Goal: Transaction & Acquisition: Obtain resource

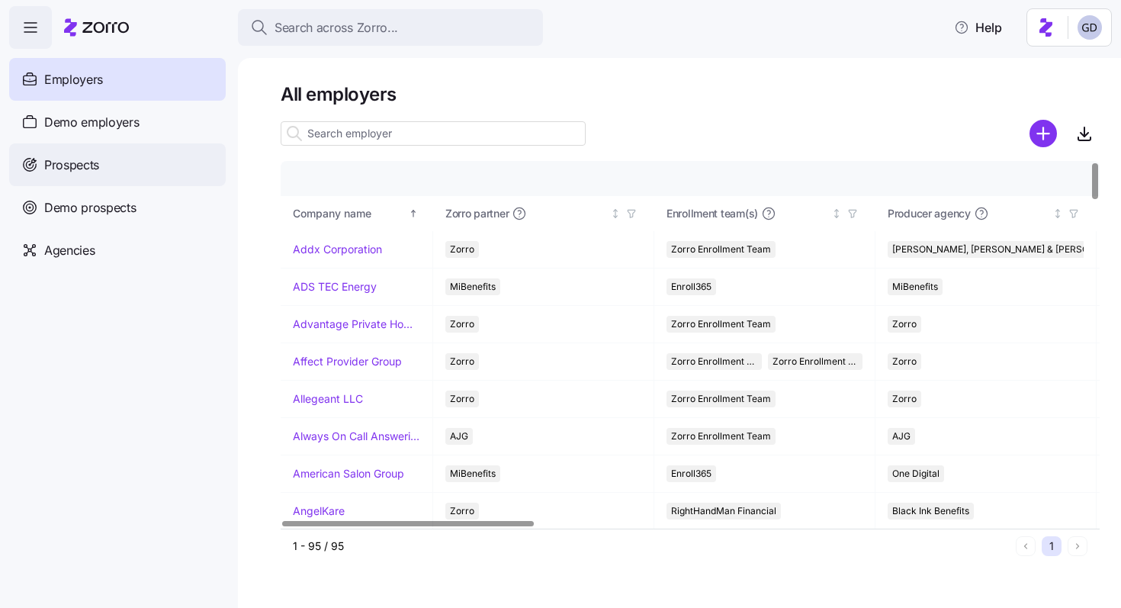
click at [67, 156] on span "Prospects" at bounding box center [71, 165] width 55 height 19
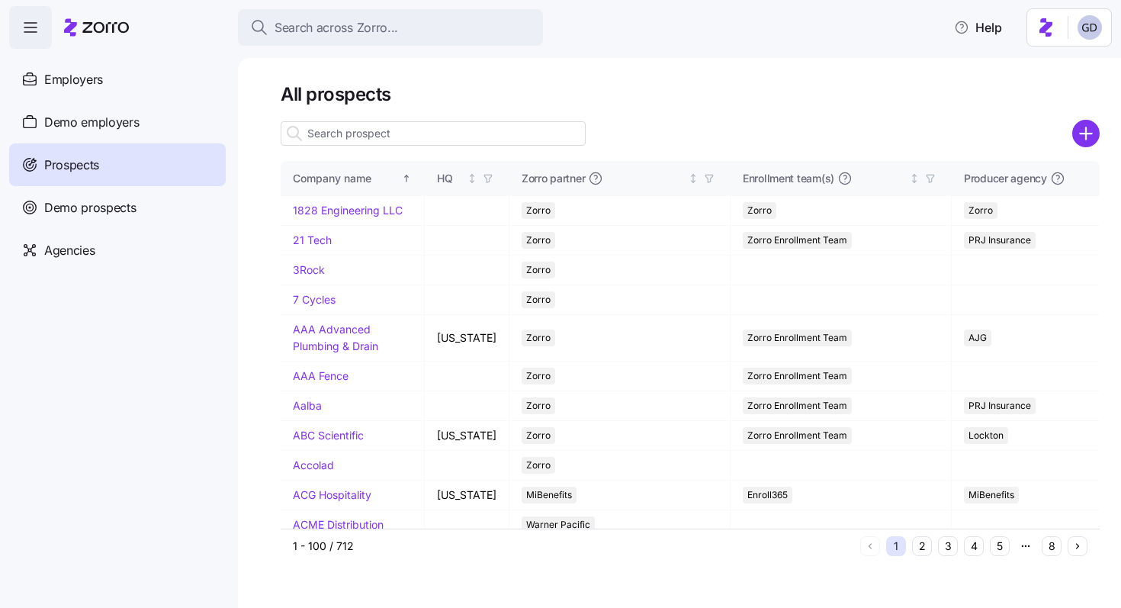
click at [392, 128] on input at bounding box center [433, 133] width 305 height 24
click at [1102, 138] on div "All prospects Company name HQ Zorro partner Enrollment team(s) Producer agency …" at bounding box center [679, 333] width 883 height 550
click at [1086, 133] on icon "add icon" at bounding box center [1085, 133] width 11 height 0
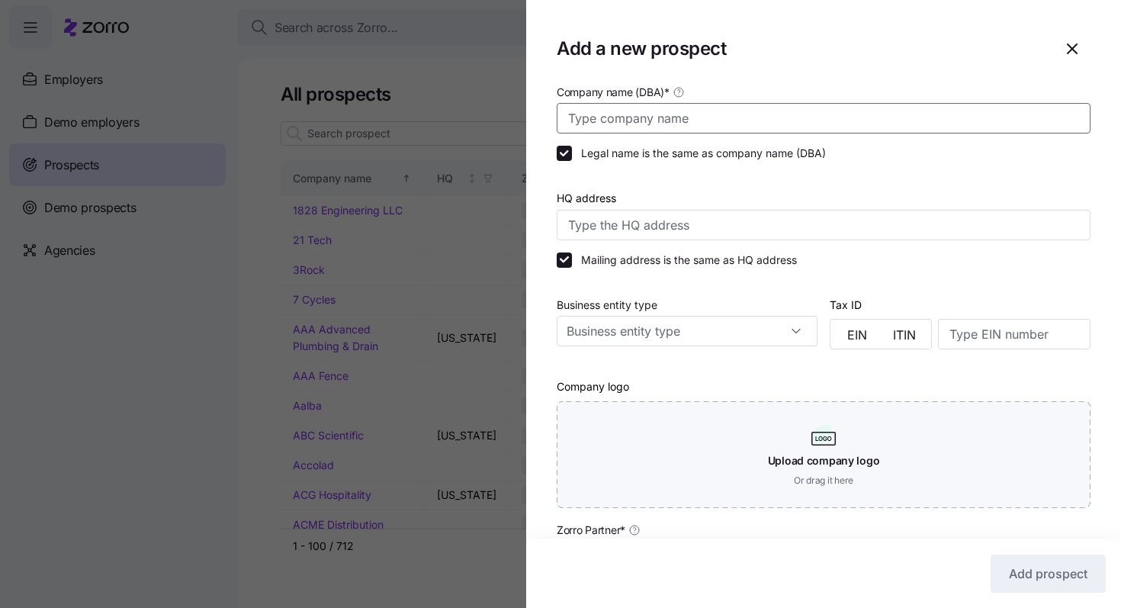
click at [712, 127] on input "Company name (DBA) *" at bounding box center [824, 118] width 534 height 30
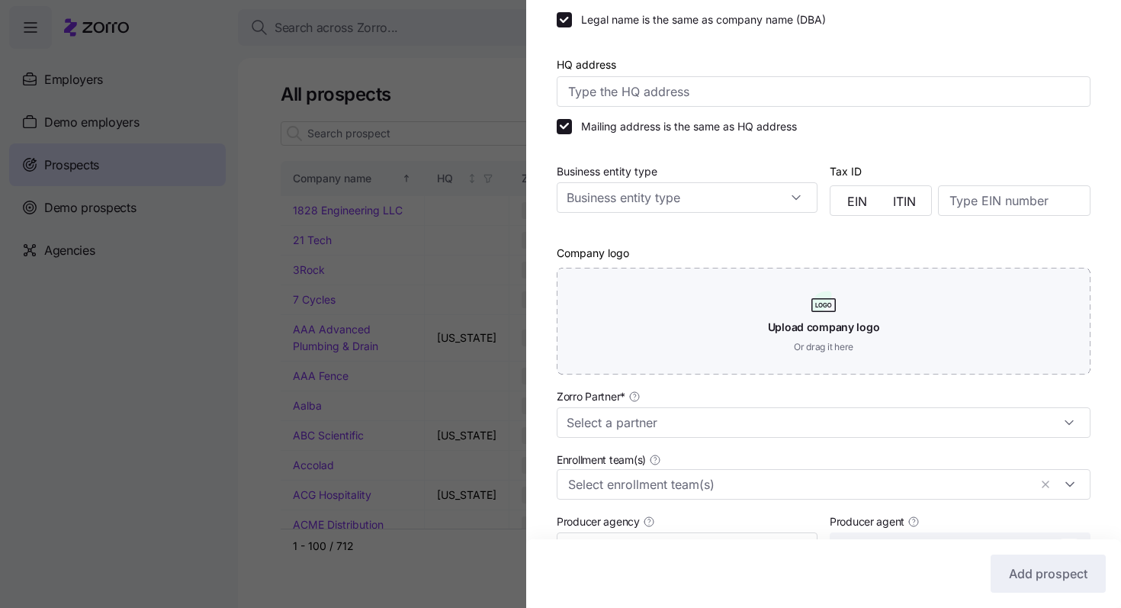
scroll to position [156, 0]
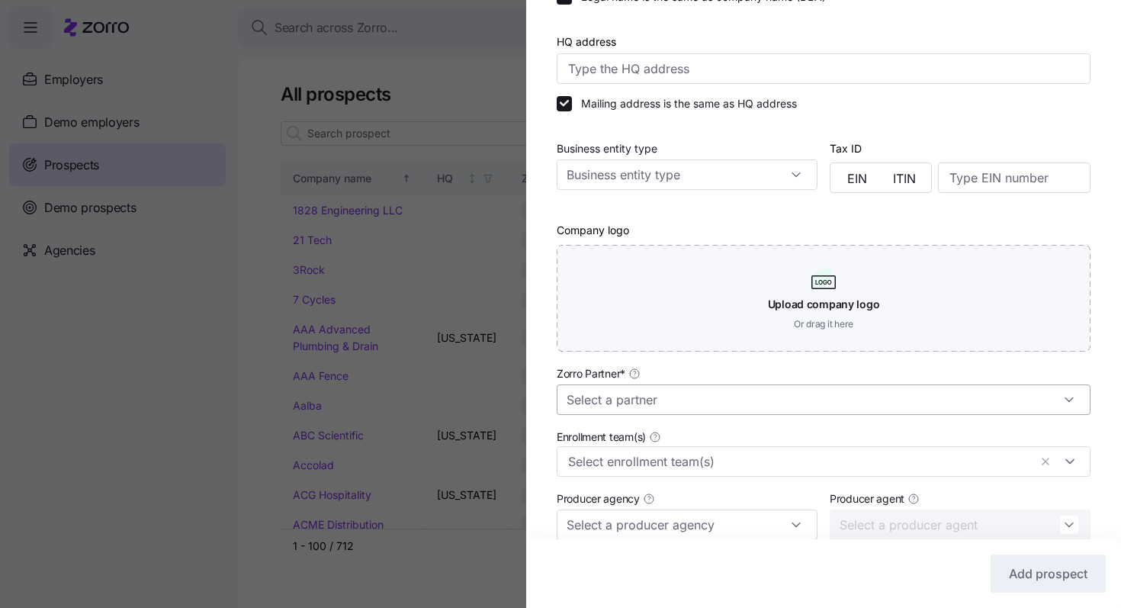
type input "Witt Construction"
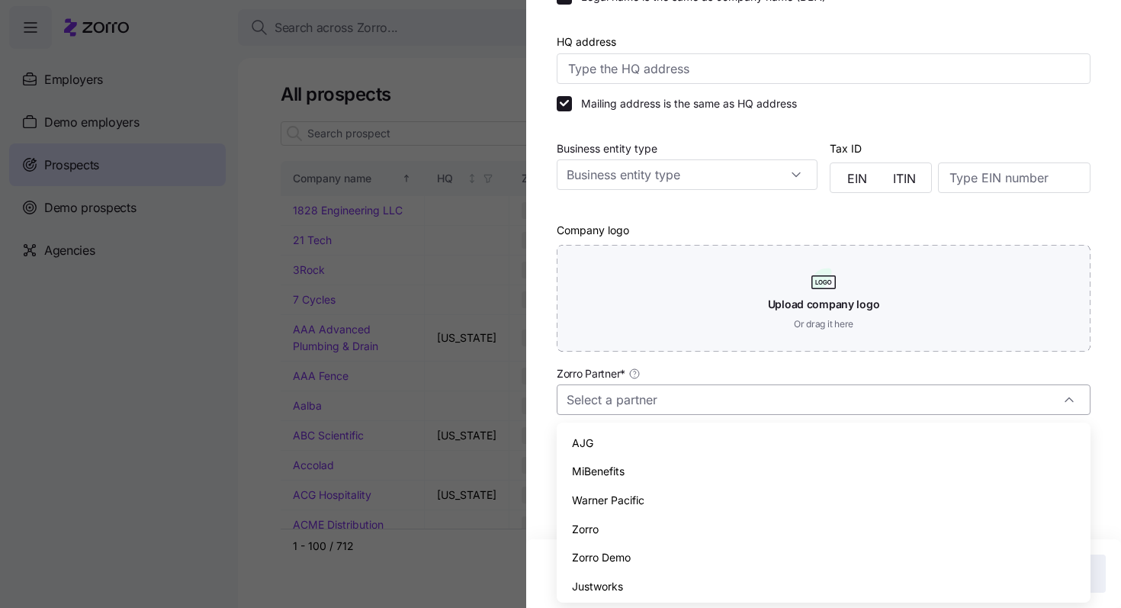
click at [706, 392] on input "Zorro Partner *" at bounding box center [824, 399] width 534 height 30
click at [595, 534] on span "Zorro" at bounding box center [585, 529] width 27 height 17
type input "Zorro"
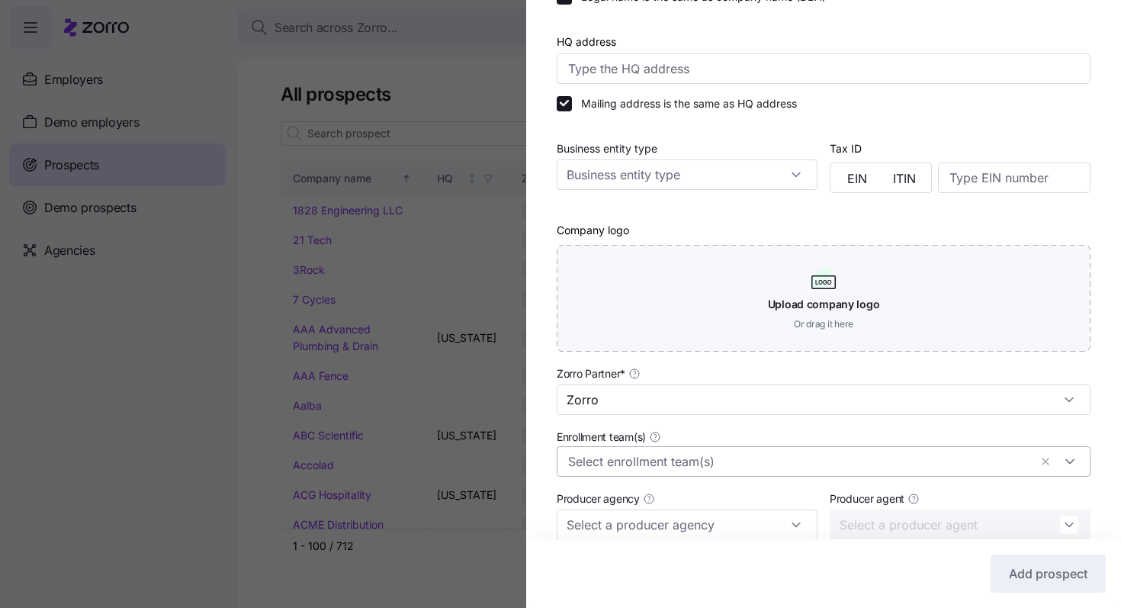
click at [598, 472] on div at bounding box center [824, 461] width 534 height 30
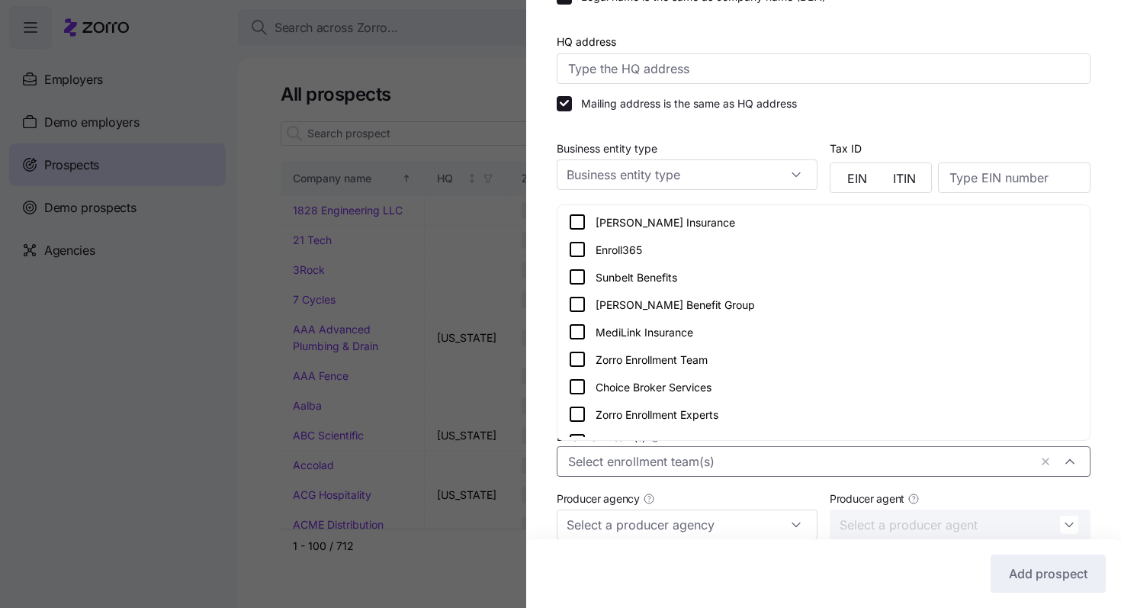
click at [576, 367] on icon at bounding box center [577, 359] width 18 height 18
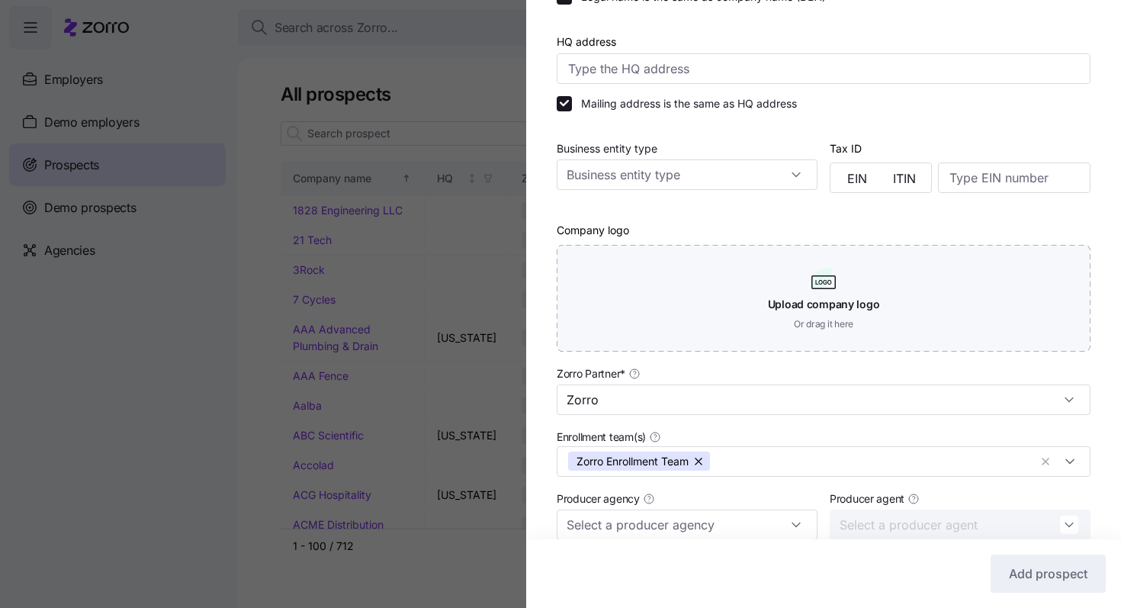
click at [535, 405] on div "Company name (DBA) * Witt Construction Legal name is the same as company name (…" at bounding box center [823, 312] width 595 height 772
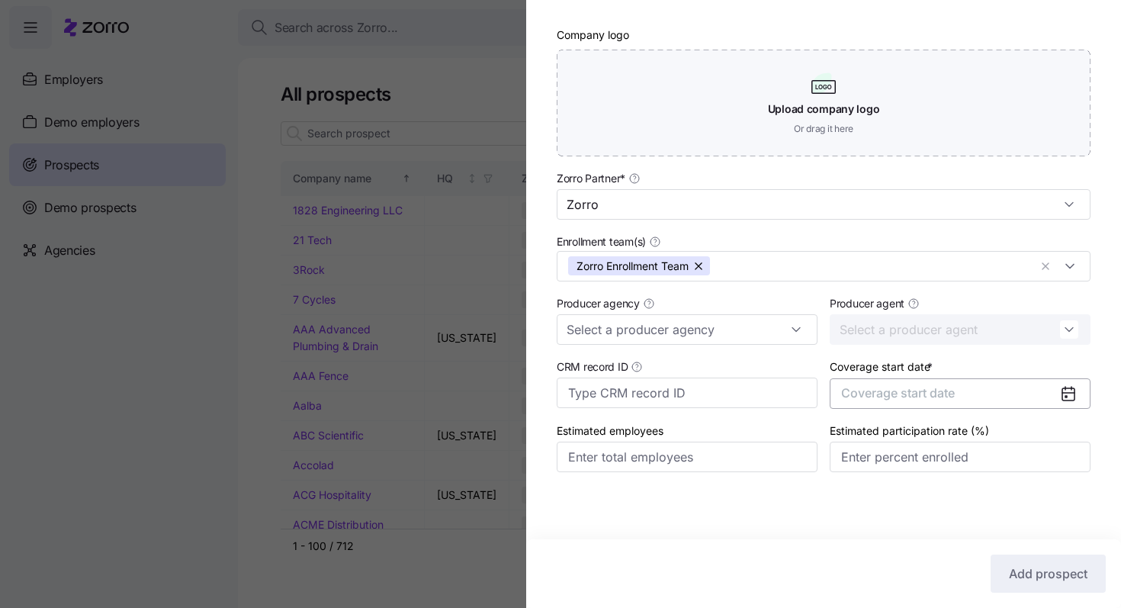
click at [959, 389] on button "Coverage start date" at bounding box center [959, 393] width 261 height 30
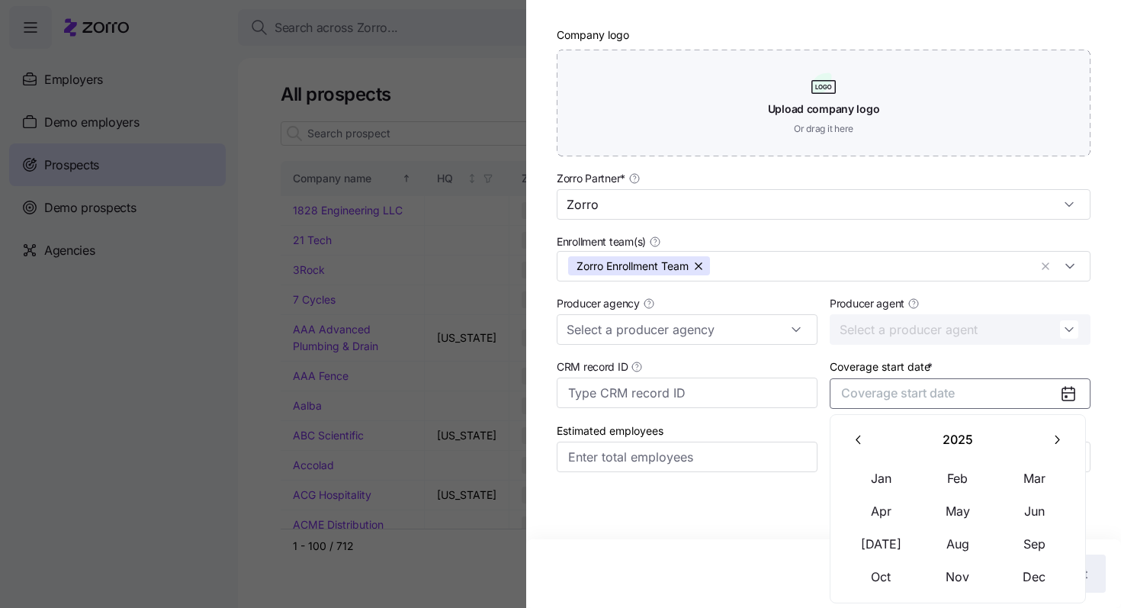
click at [1044, 436] on button "button" at bounding box center [1057, 440] width 32 height 32
click at [872, 472] on button "Jan" at bounding box center [881, 478] width 76 height 32
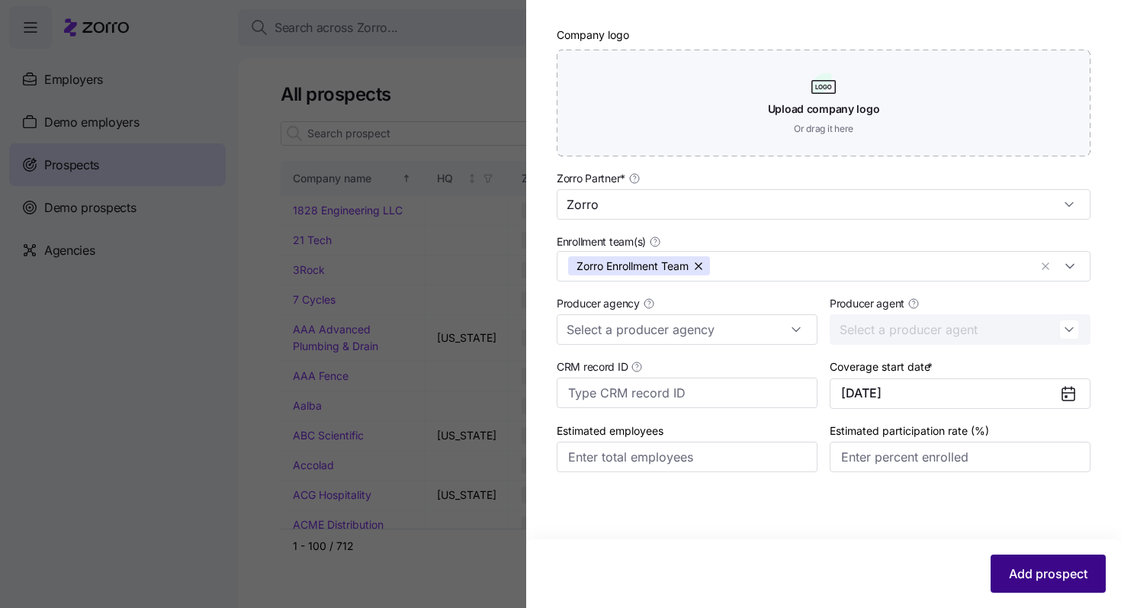
click at [1044, 570] on span "Add prospect" at bounding box center [1048, 573] width 79 height 18
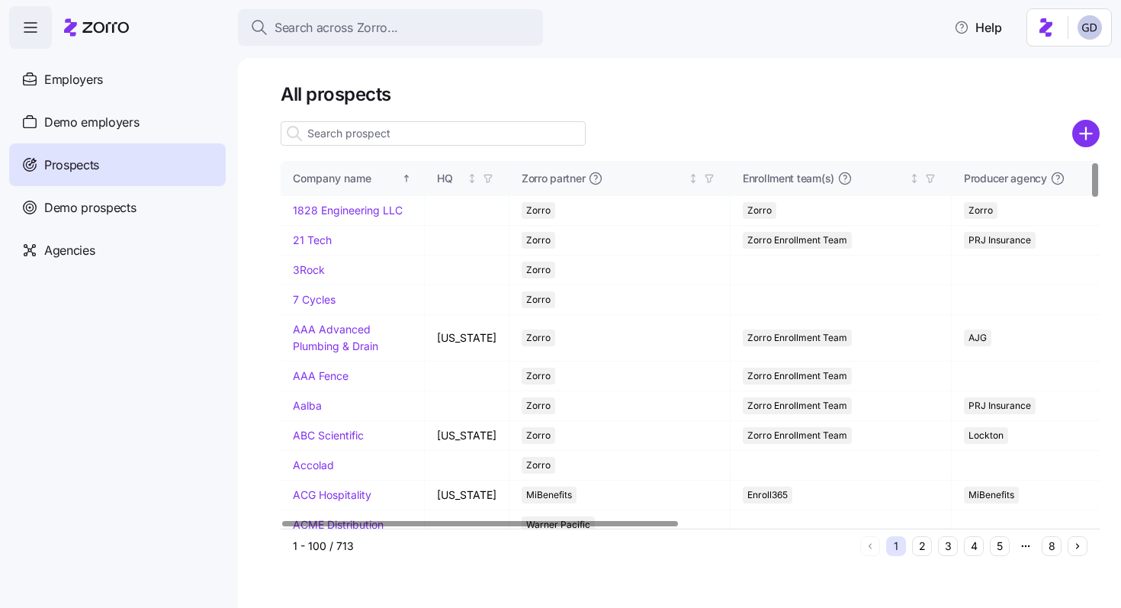
click at [465, 133] on input at bounding box center [433, 133] width 305 height 24
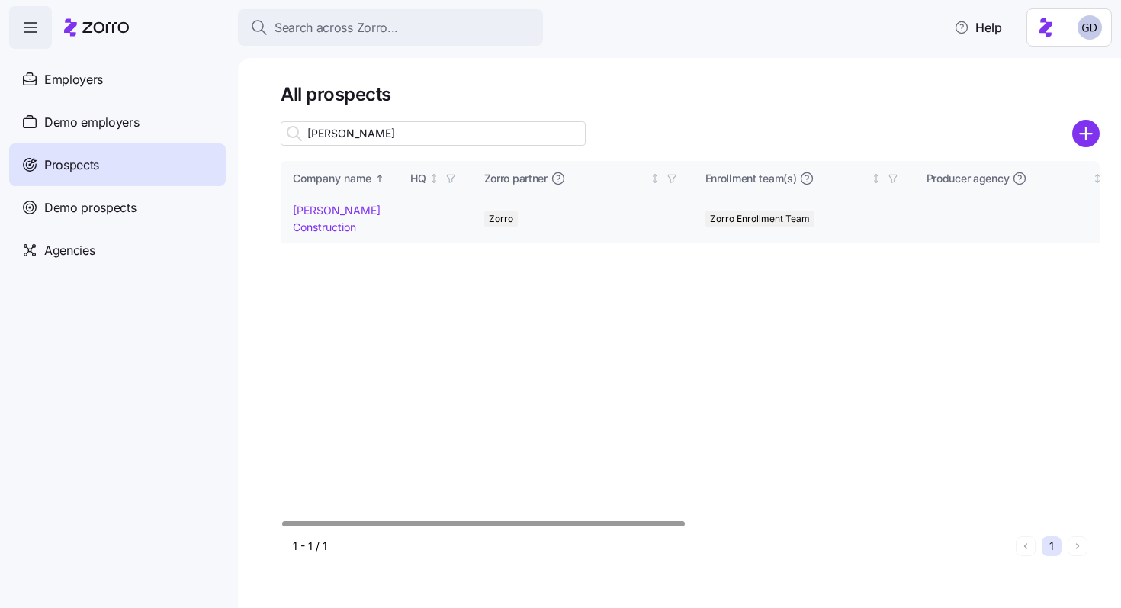
type input "witt"
click at [349, 215] on link "Witt Construction" at bounding box center [337, 219] width 88 height 30
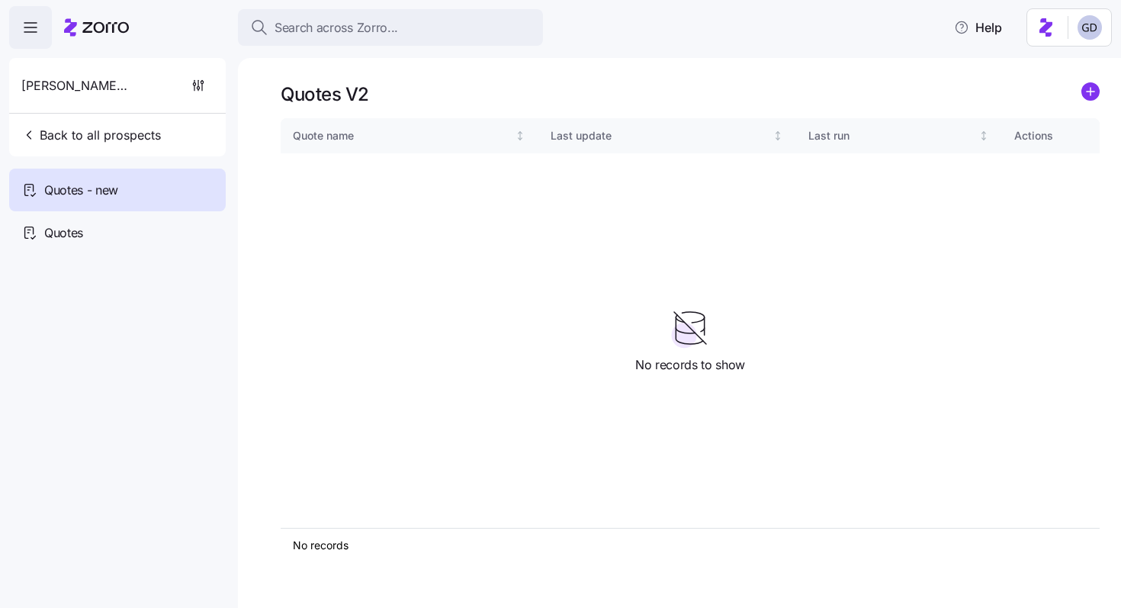
click at [1090, 94] on icon "add icon" at bounding box center [1090, 92] width 0 height 8
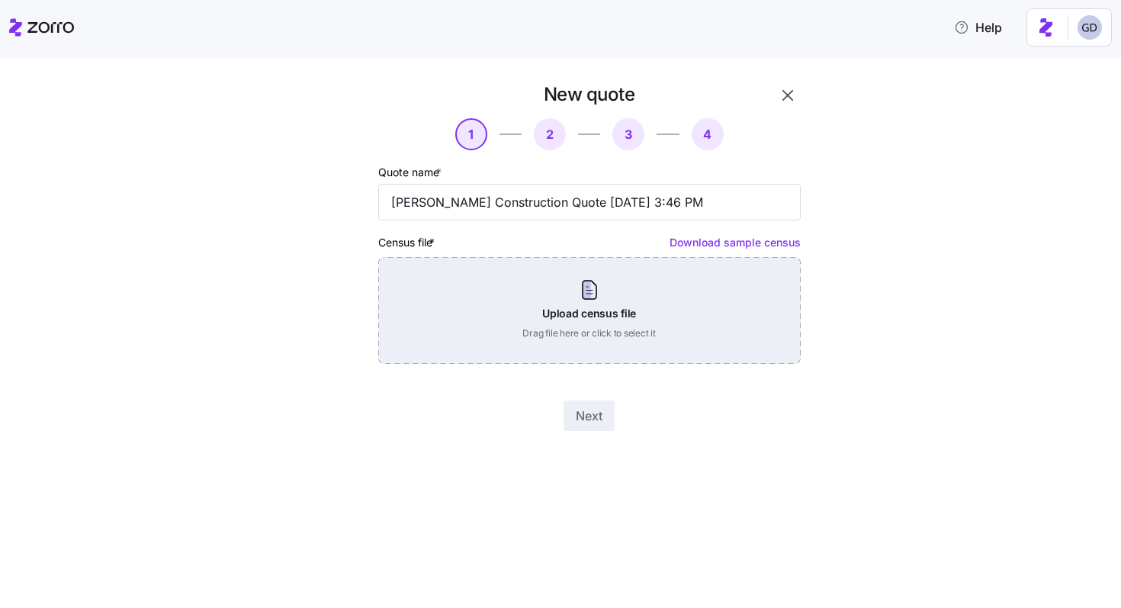
click at [517, 297] on div "Upload census file Drag file here or click to select it" at bounding box center [589, 310] width 422 height 107
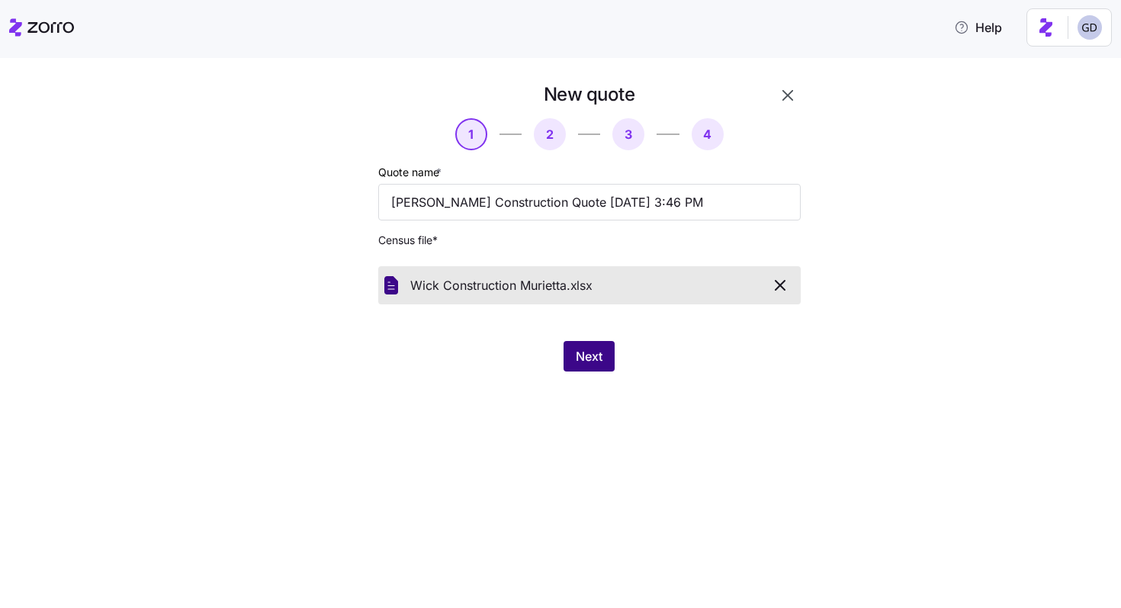
click at [589, 361] on span "Next" at bounding box center [589, 356] width 27 height 18
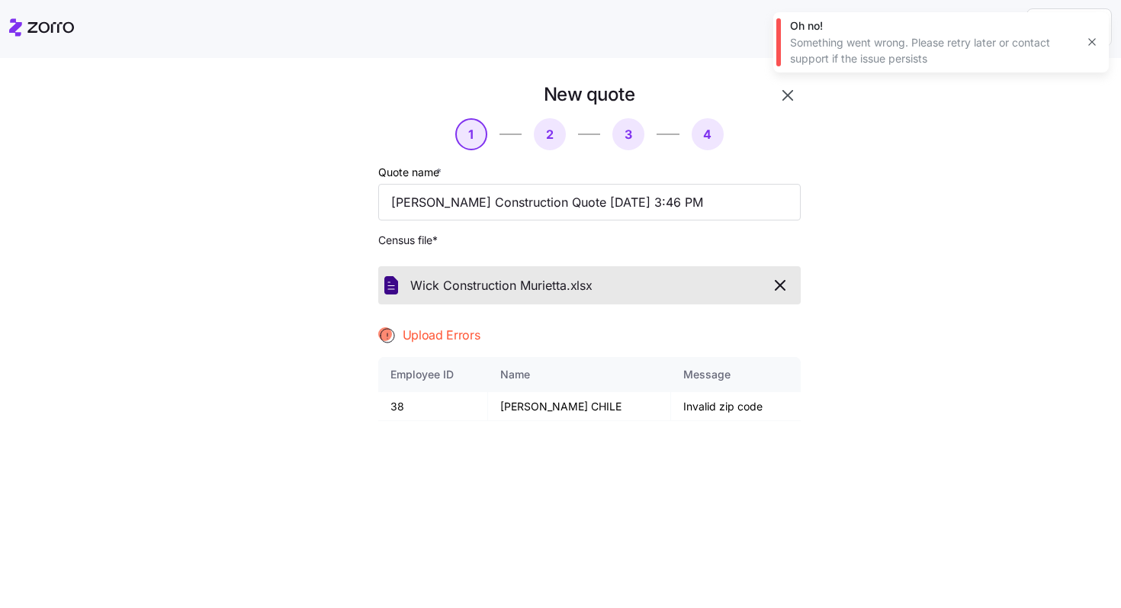
click at [784, 286] on icon "button" at bounding box center [780, 285] width 18 height 18
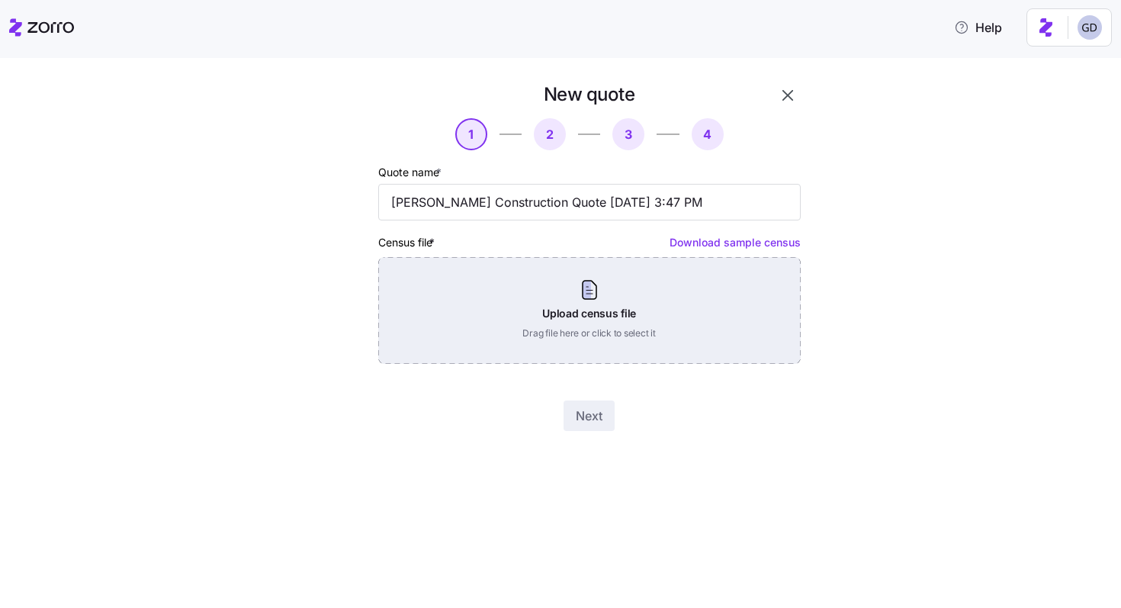
click at [654, 281] on div "Upload census file Drag file here or click to select it" at bounding box center [589, 310] width 422 height 107
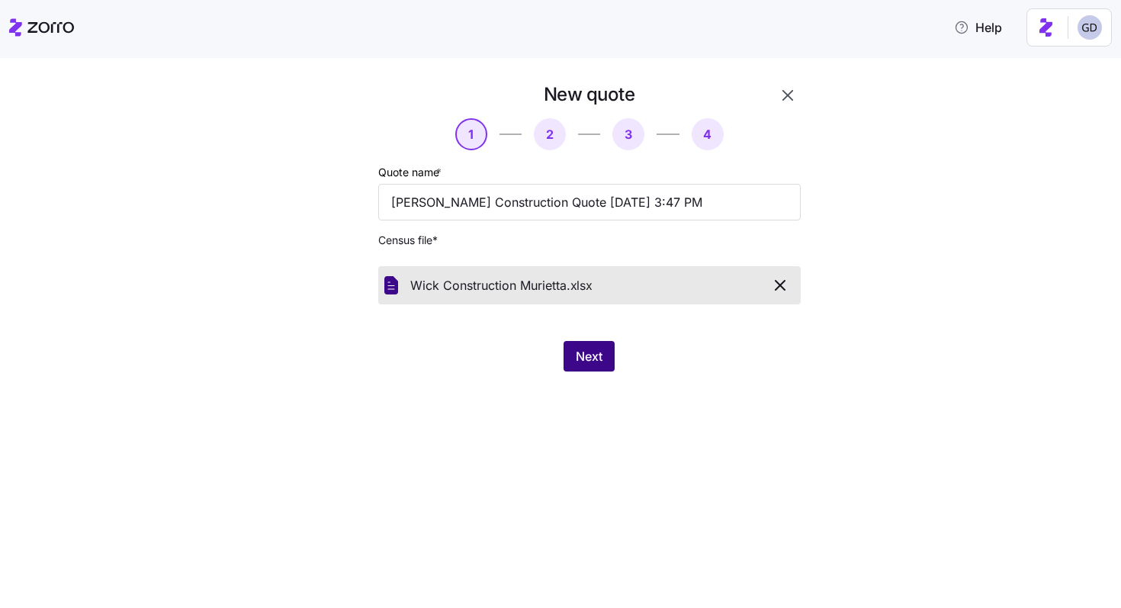
click at [611, 353] on button "Next" at bounding box center [588, 356] width 51 height 30
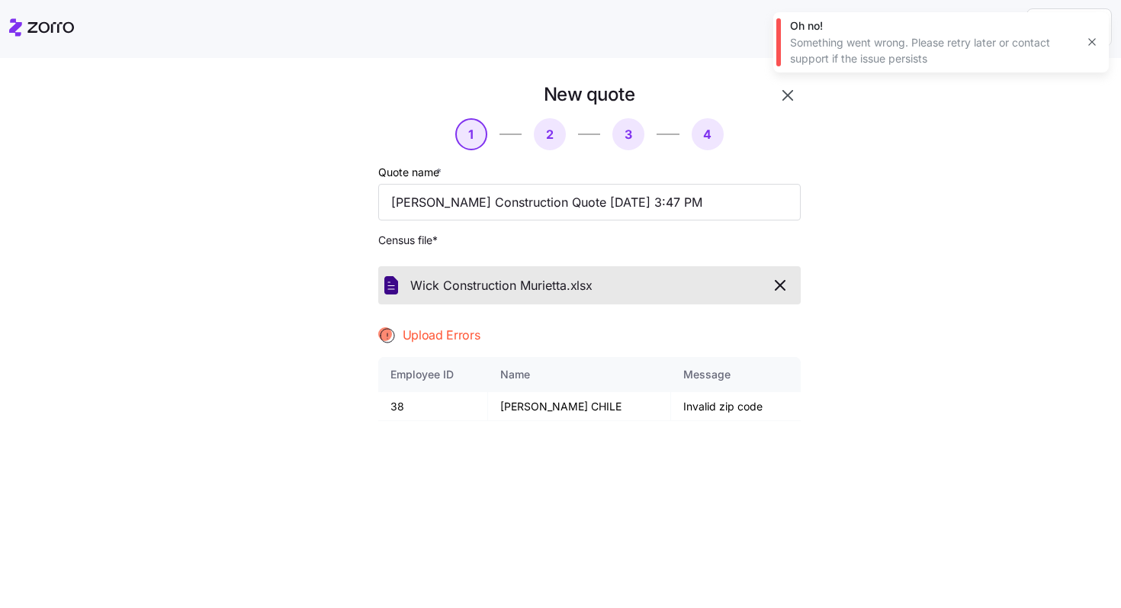
click at [788, 281] on icon "button" at bounding box center [780, 285] width 18 height 18
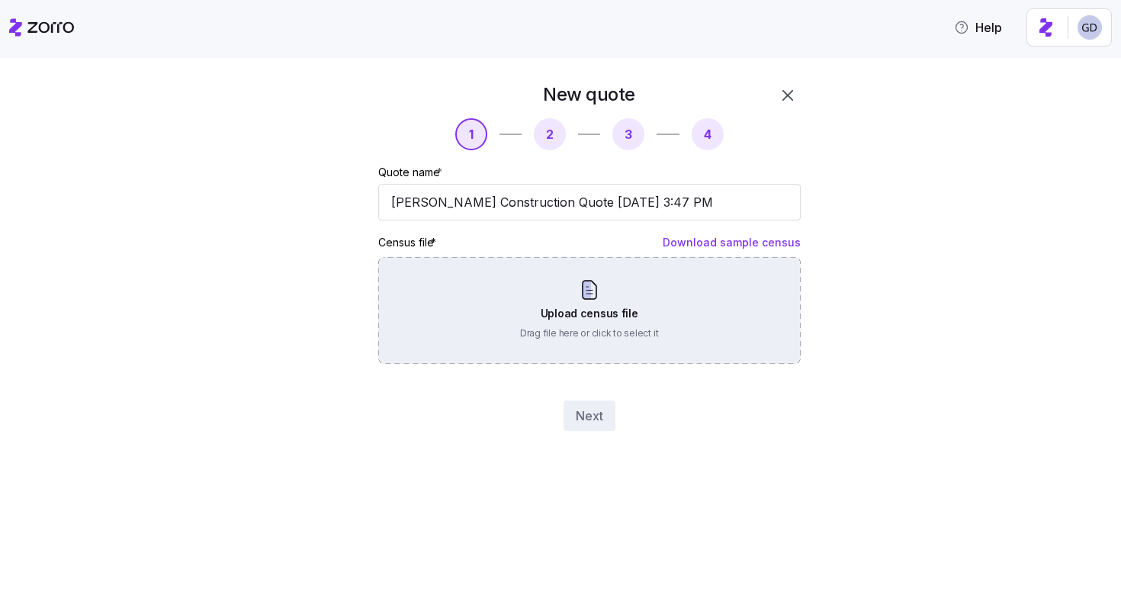
click at [646, 325] on div "Upload census file Drag file here or click to select it" at bounding box center [589, 310] width 422 height 107
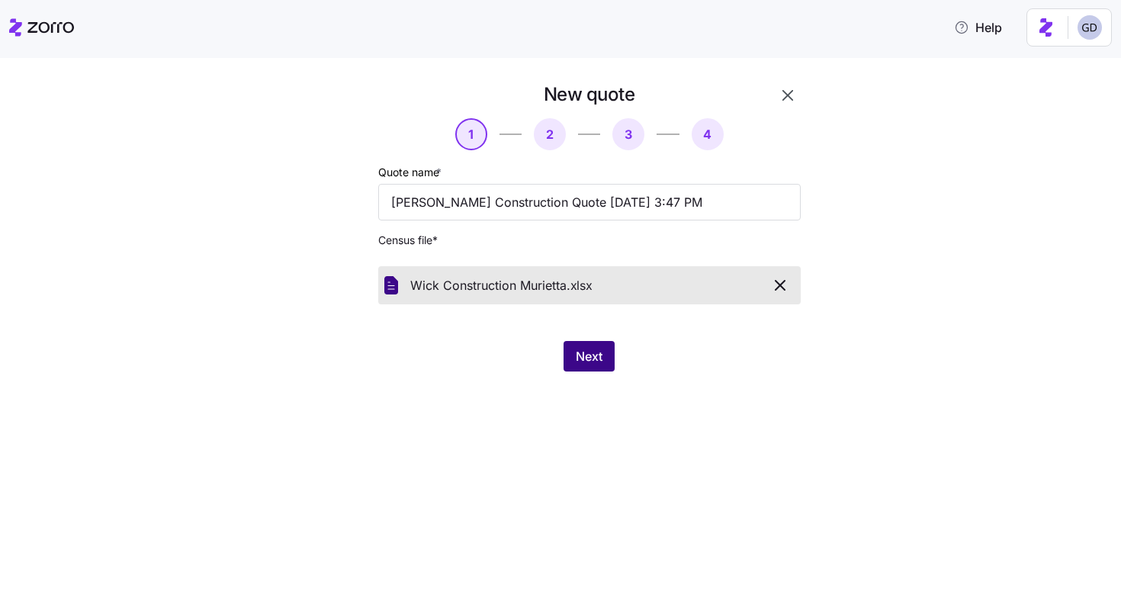
click at [594, 361] on span "Next" at bounding box center [589, 356] width 27 height 18
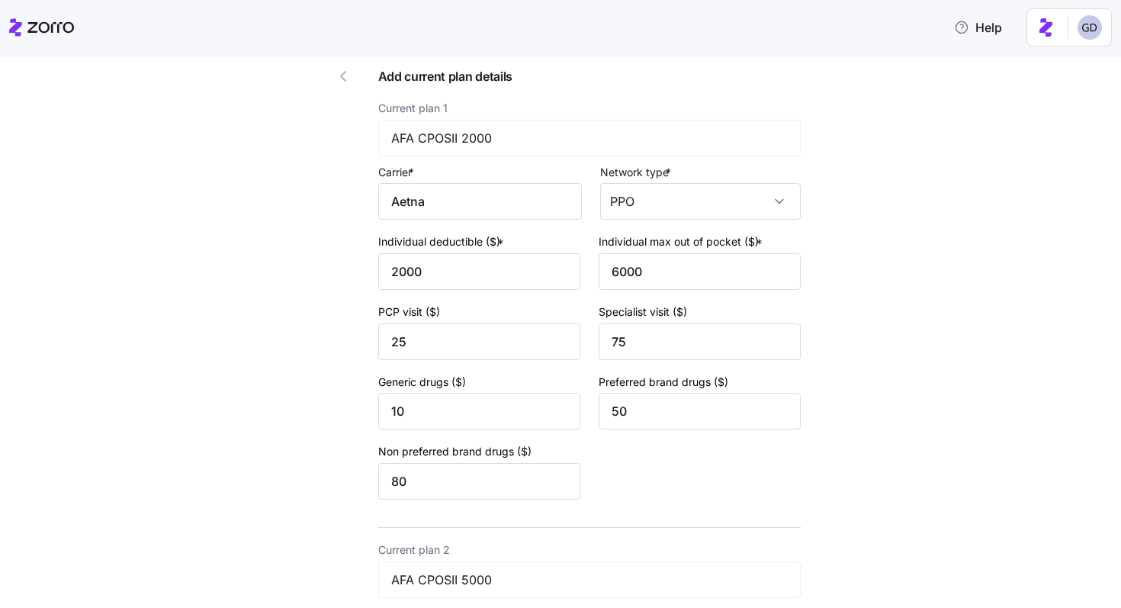
scroll to position [583, 0]
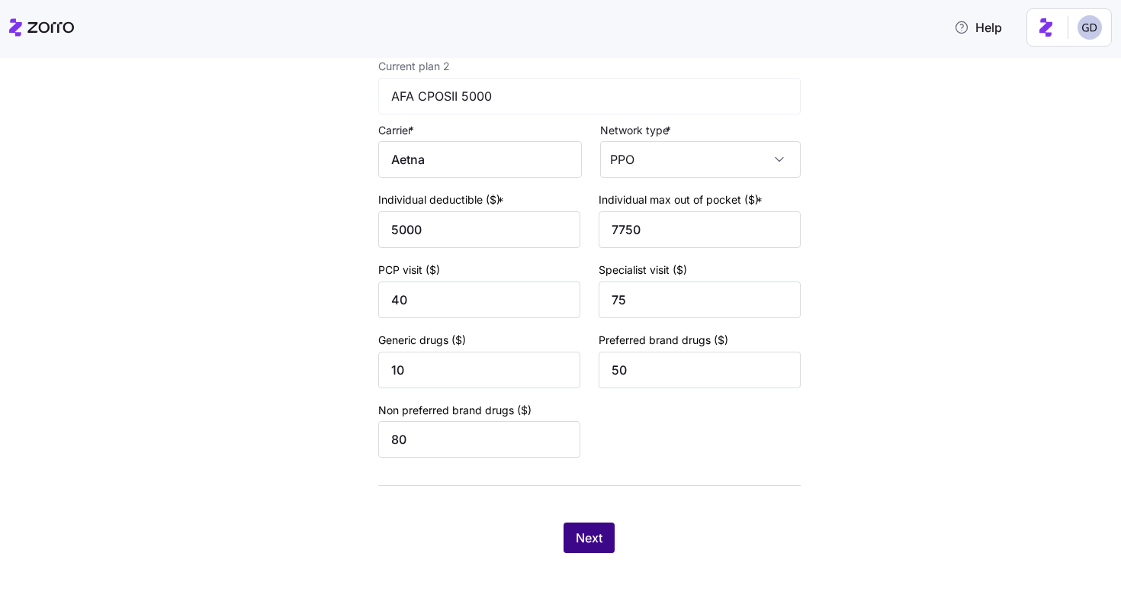
click at [579, 531] on span "Next" at bounding box center [589, 537] width 27 height 18
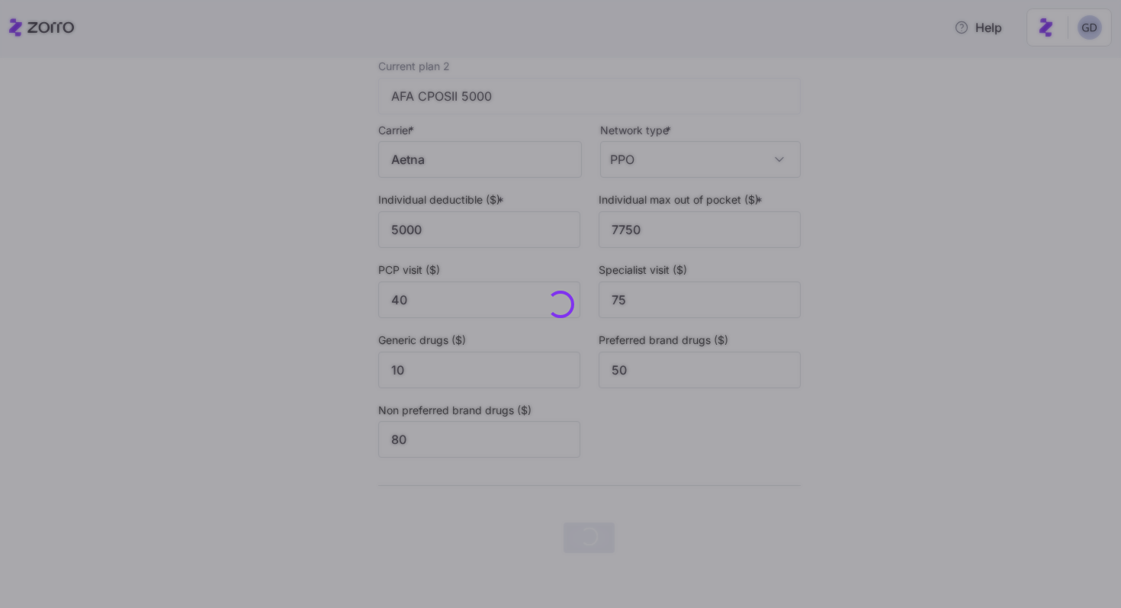
scroll to position [0, 0]
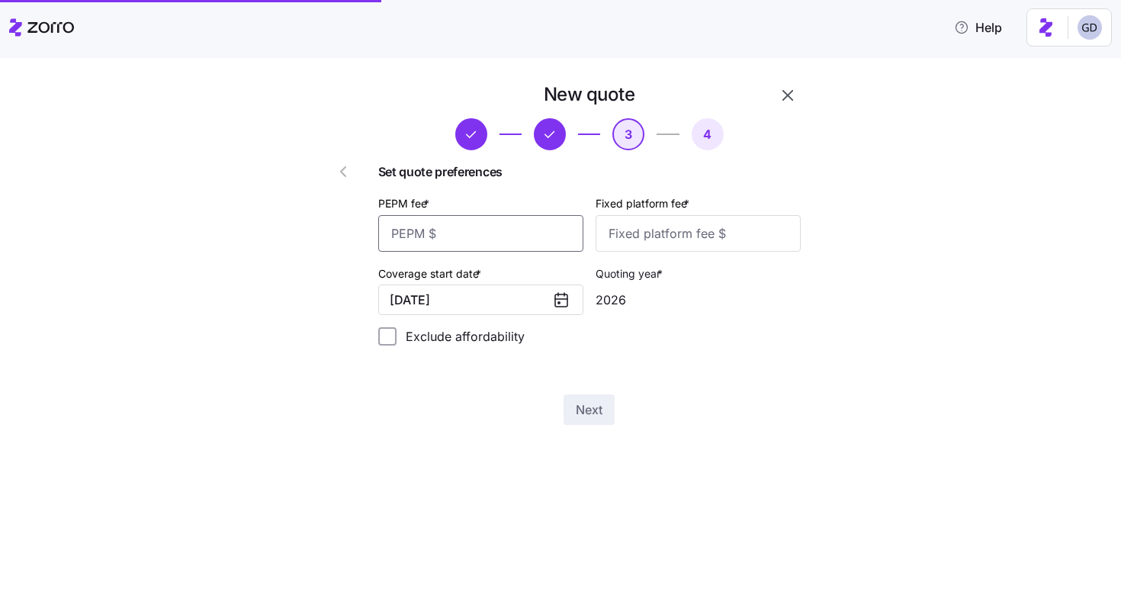
click at [496, 231] on input "PEPM fee *" at bounding box center [480, 233] width 205 height 37
type input "5"
type input "50"
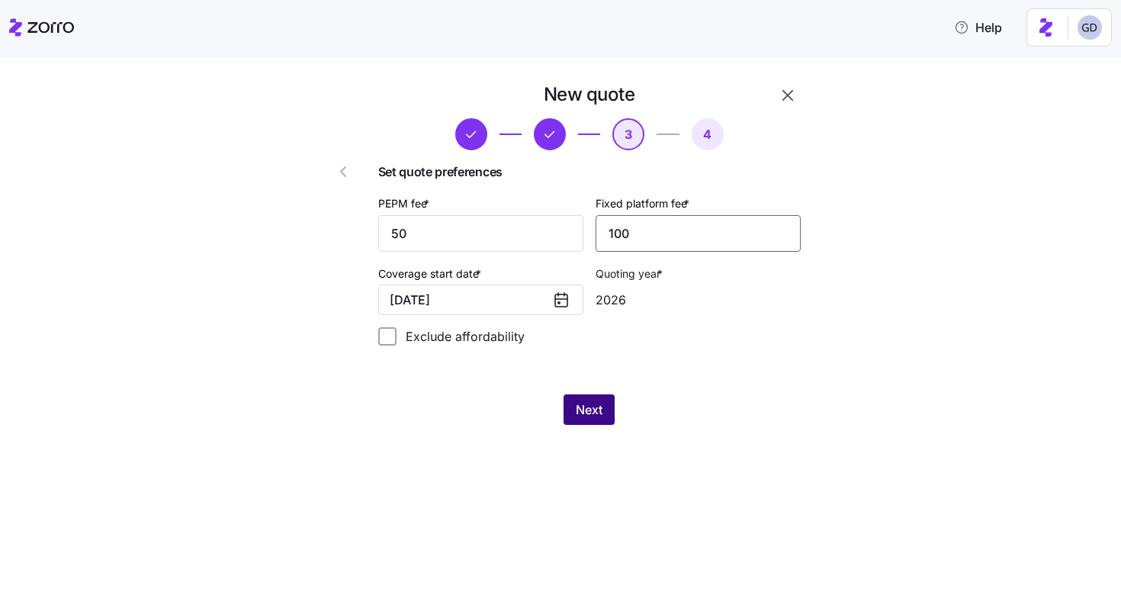
type input "100"
click at [601, 417] on span "Next" at bounding box center [589, 409] width 27 height 18
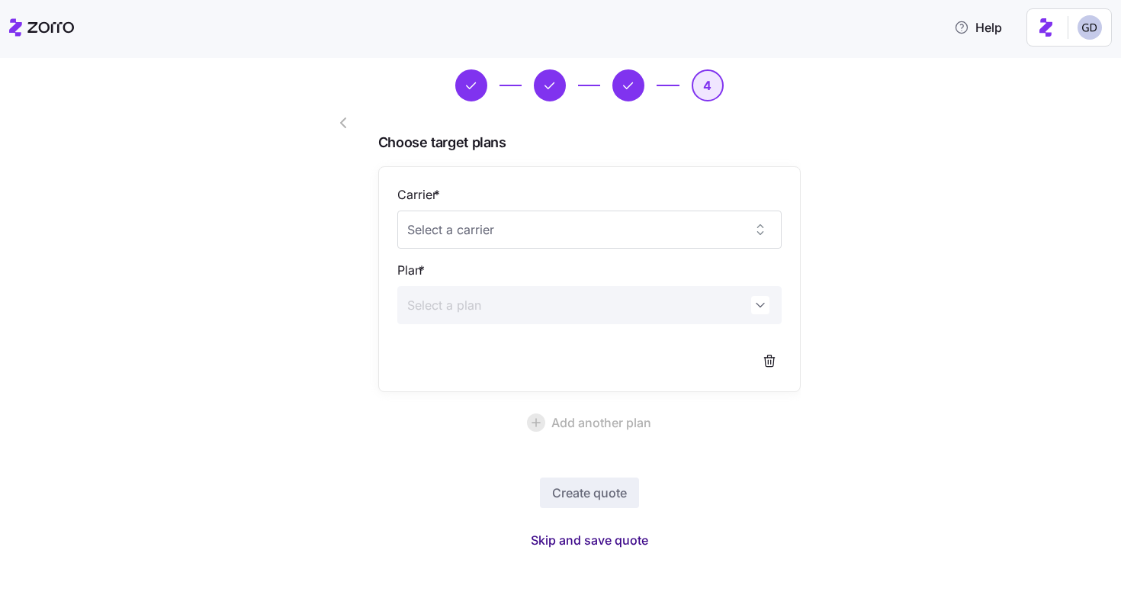
click at [604, 541] on span "Skip and save quote" at bounding box center [589, 540] width 117 height 18
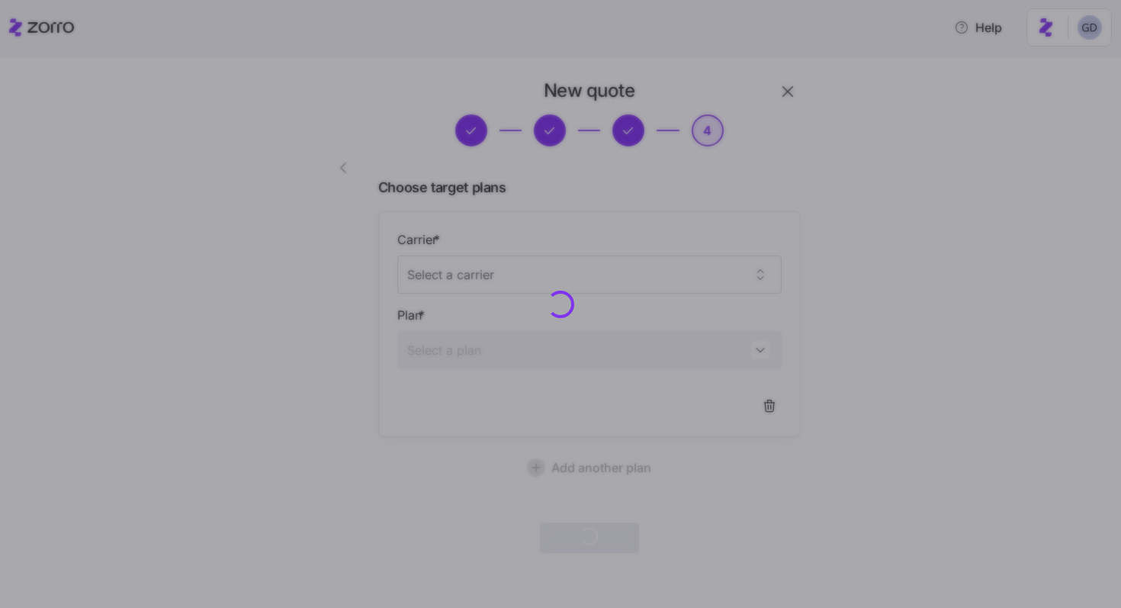
scroll to position [3, 0]
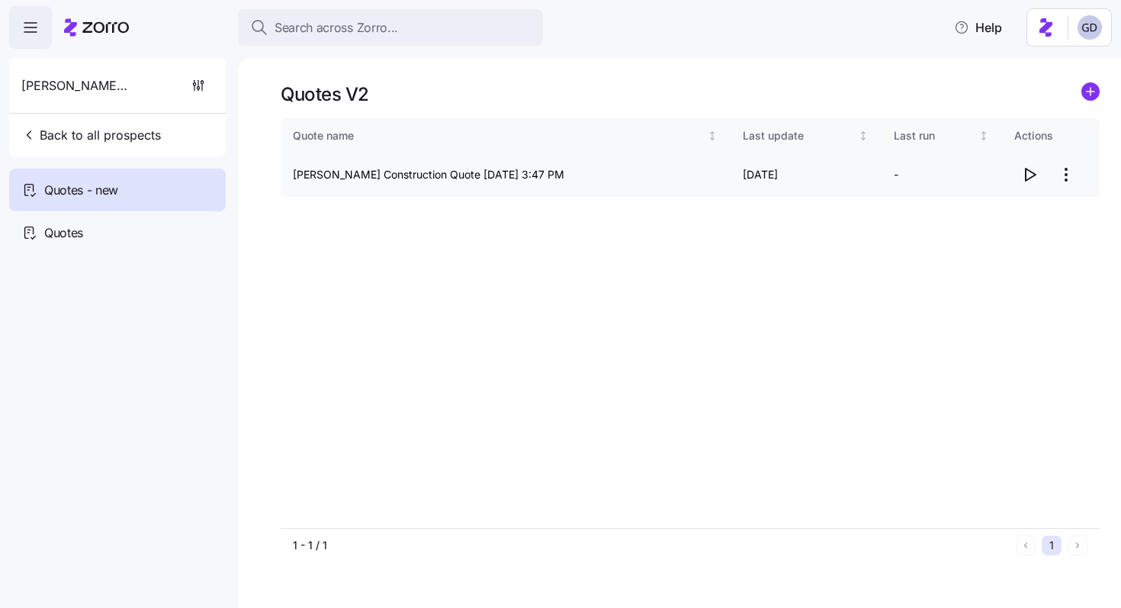
click at [1028, 173] on icon "button" at bounding box center [1029, 174] width 18 height 18
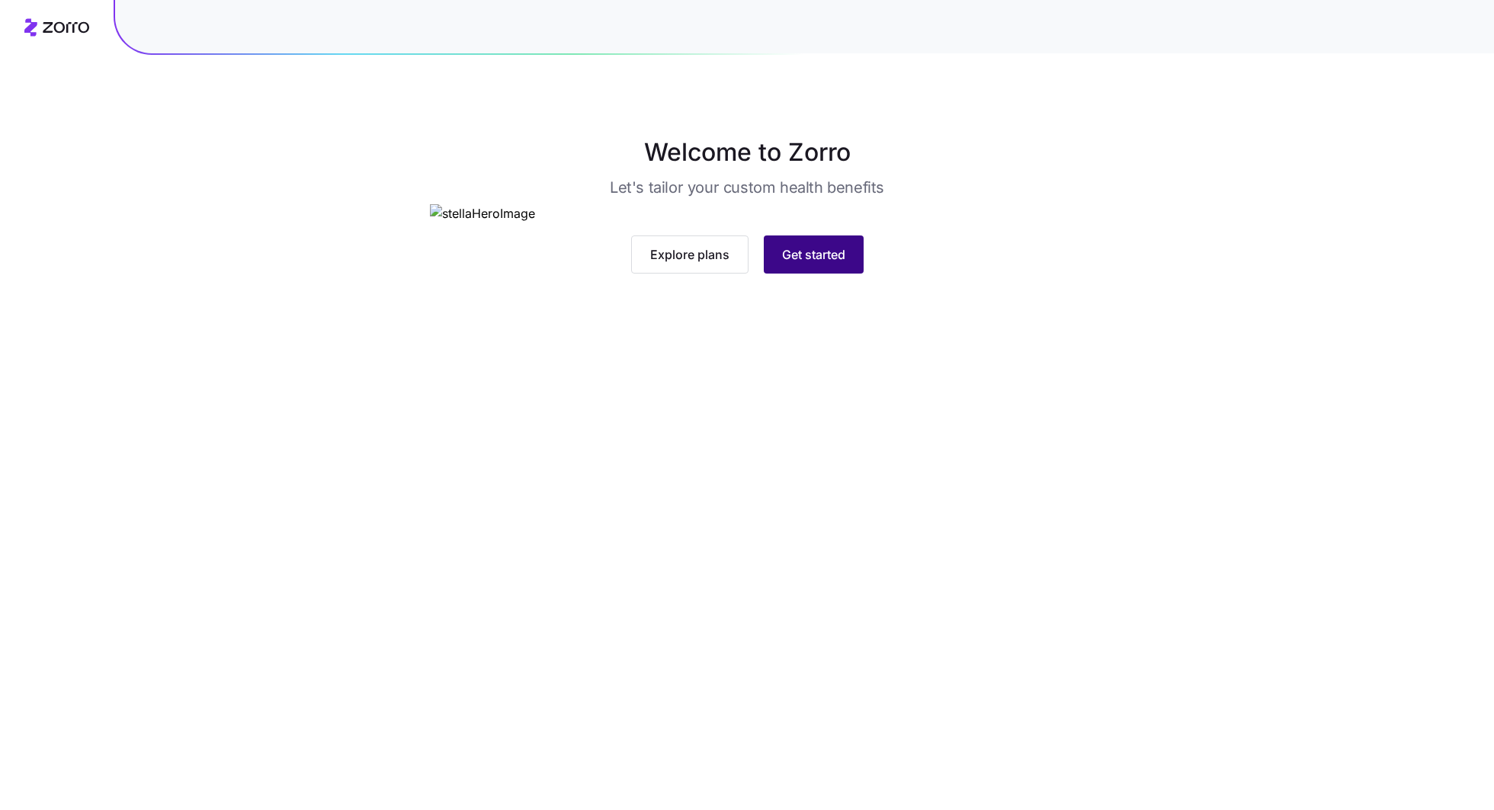
click at [784, 264] on span "Get started" at bounding box center [813, 254] width 63 height 18
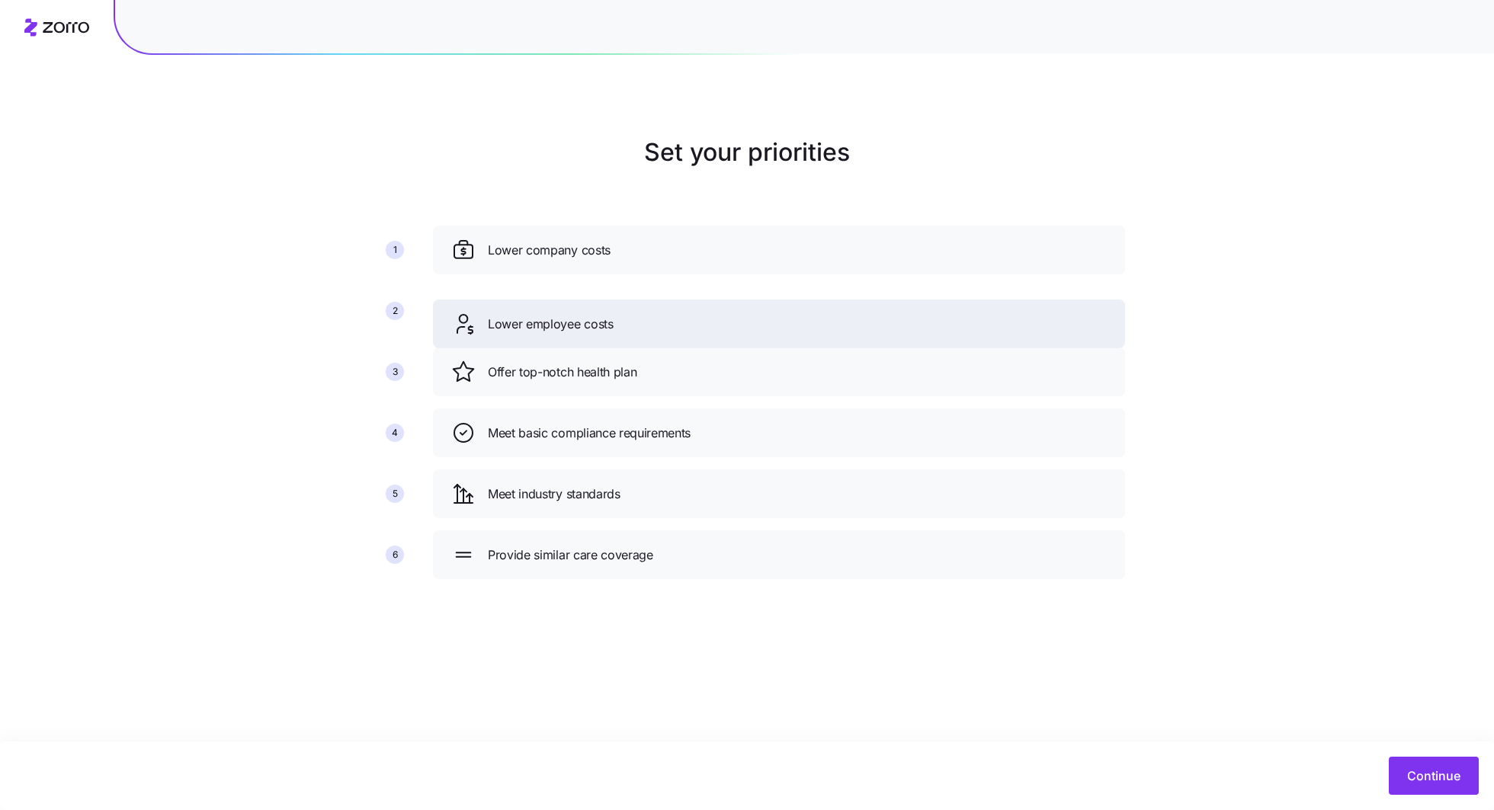
drag, startPoint x: 717, startPoint y: 384, endPoint x: 717, endPoint y: 333, distance: 51.1
click at [717, 333] on div "Lower employee costs" at bounding box center [779, 324] width 692 height 49
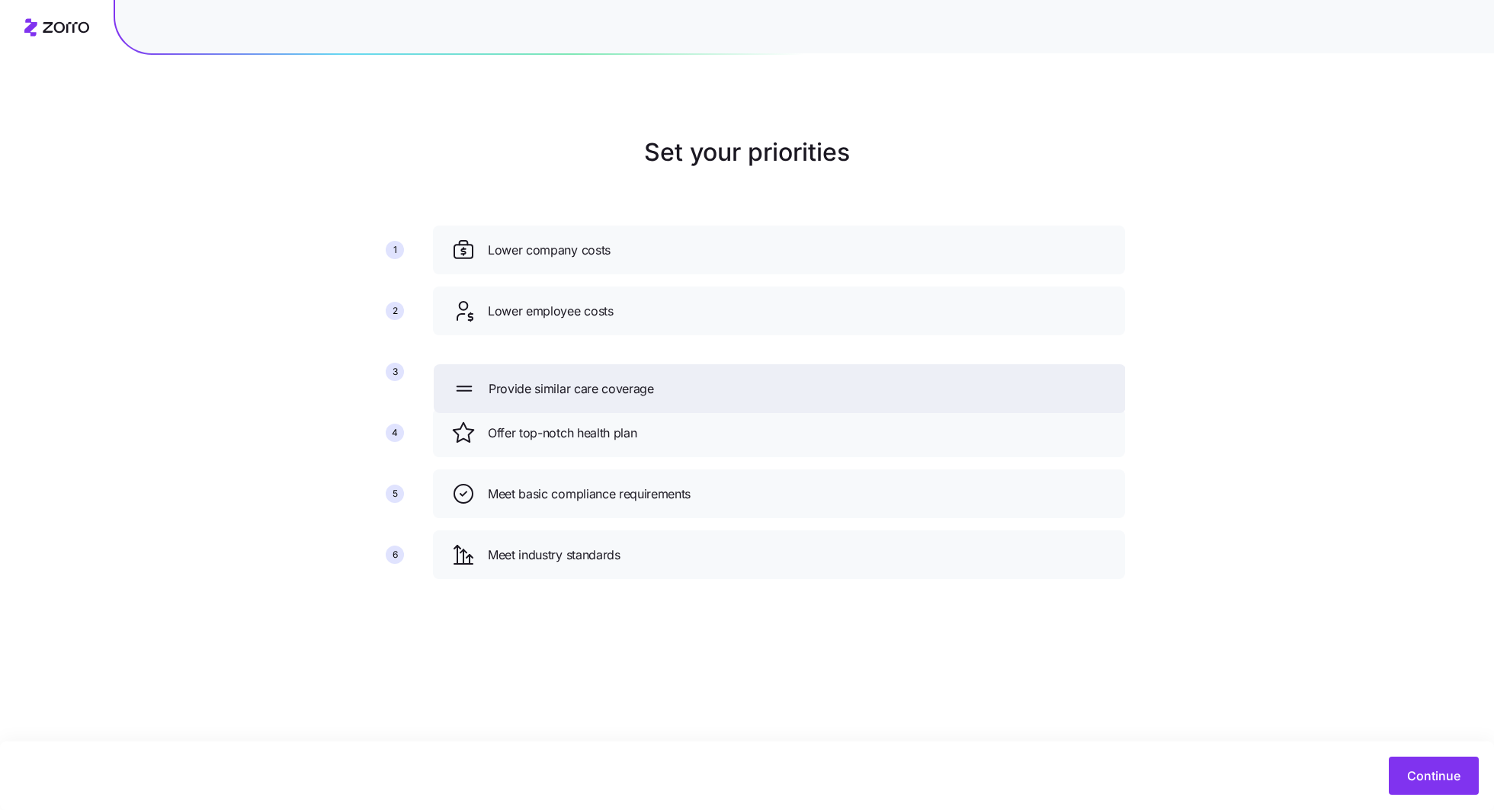
drag, startPoint x: 718, startPoint y: 547, endPoint x: 720, endPoint y: 379, distance: 168.5
click at [720, 379] on div "Provide similar care coverage" at bounding box center [780, 389] width 656 height 24
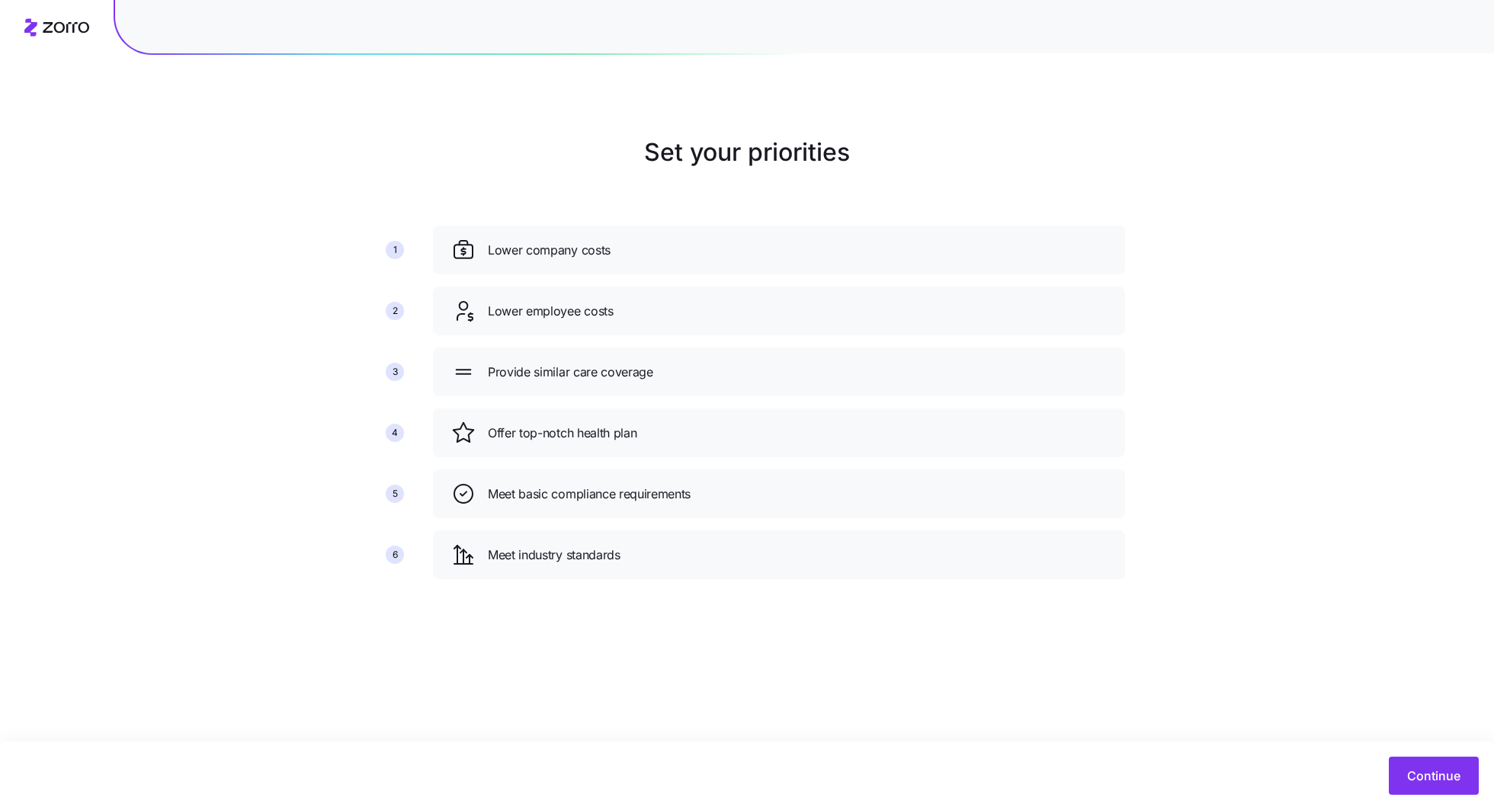
click at [1436, 752] on div "Continue" at bounding box center [747, 776] width 1494 height 69
click at [1431, 780] on span "Continue" at bounding box center [1433, 776] width 53 height 18
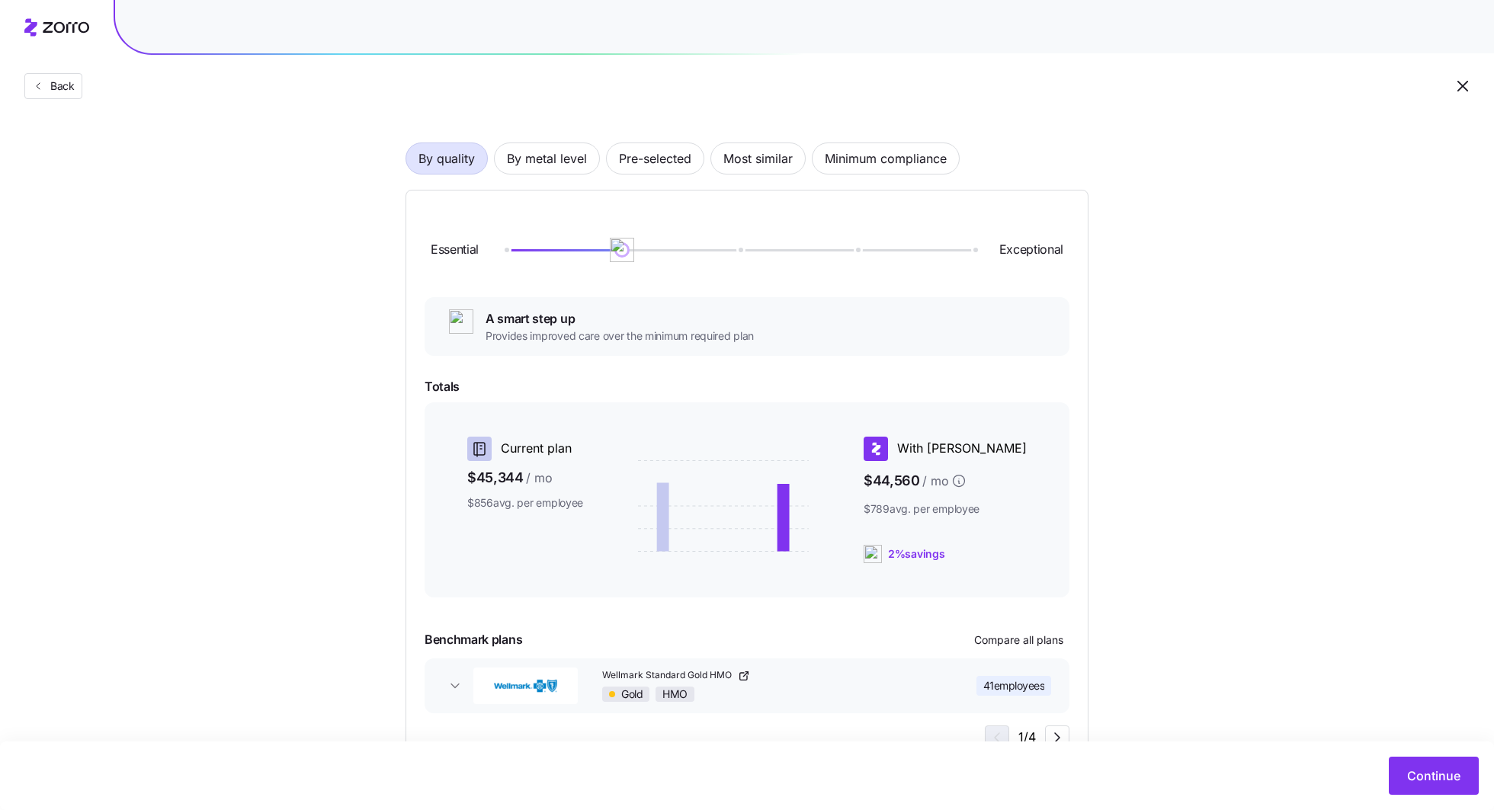
scroll to position [102, 0]
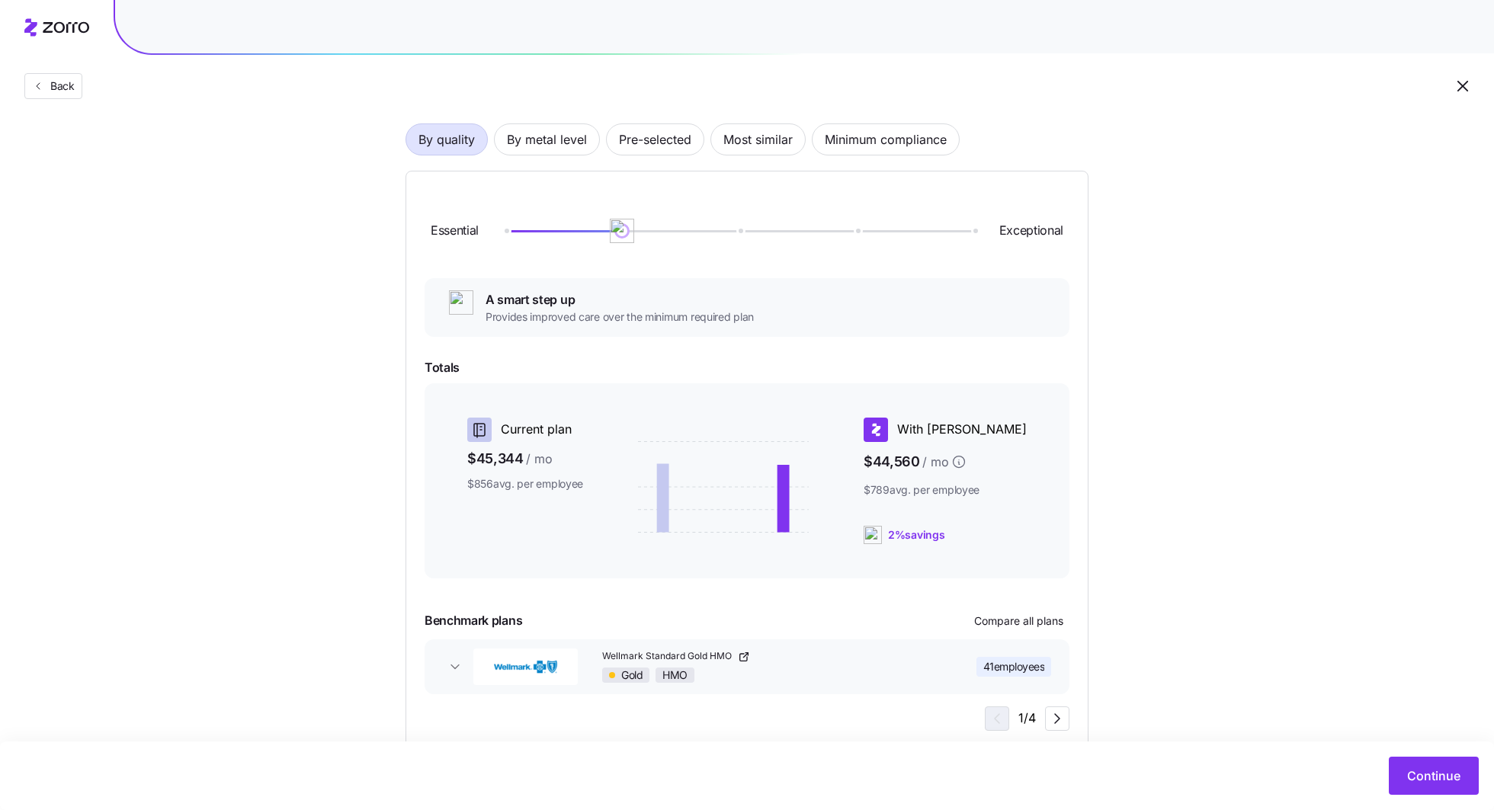
click at [551, 117] on div "By quality By metal level Pre-selected Most similar Minimum compliance Essentia…" at bounding box center [747, 412] width 683 height 675
click at [551, 140] on span "By metal level" at bounding box center [547, 139] width 80 height 30
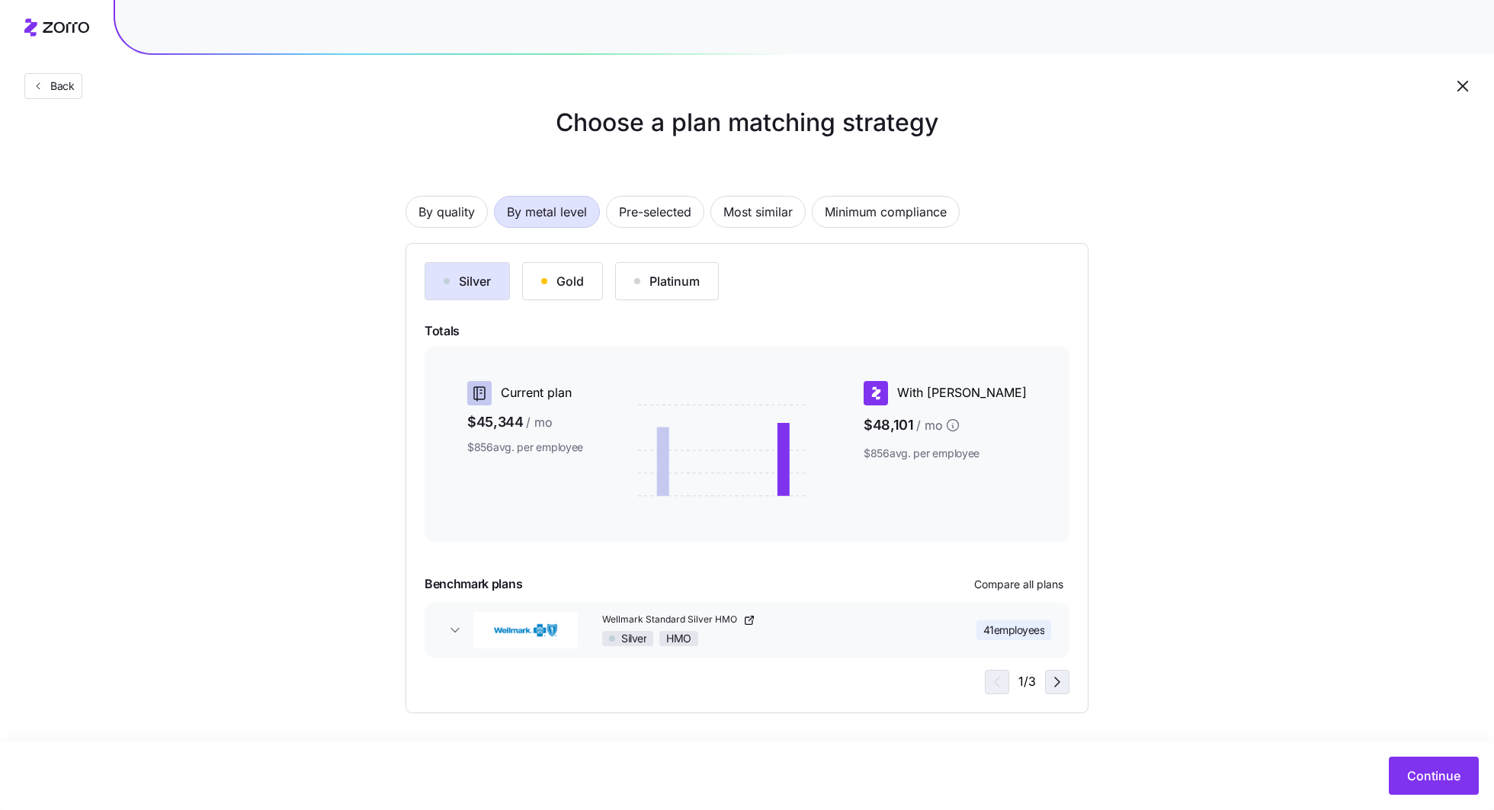
click at [1051, 685] on icon "button" at bounding box center [1057, 682] width 18 height 18
click at [1051, 684] on icon "button" at bounding box center [1057, 682] width 18 height 18
click at [1429, 759] on button "Continue" at bounding box center [1434, 776] width 90 height 38
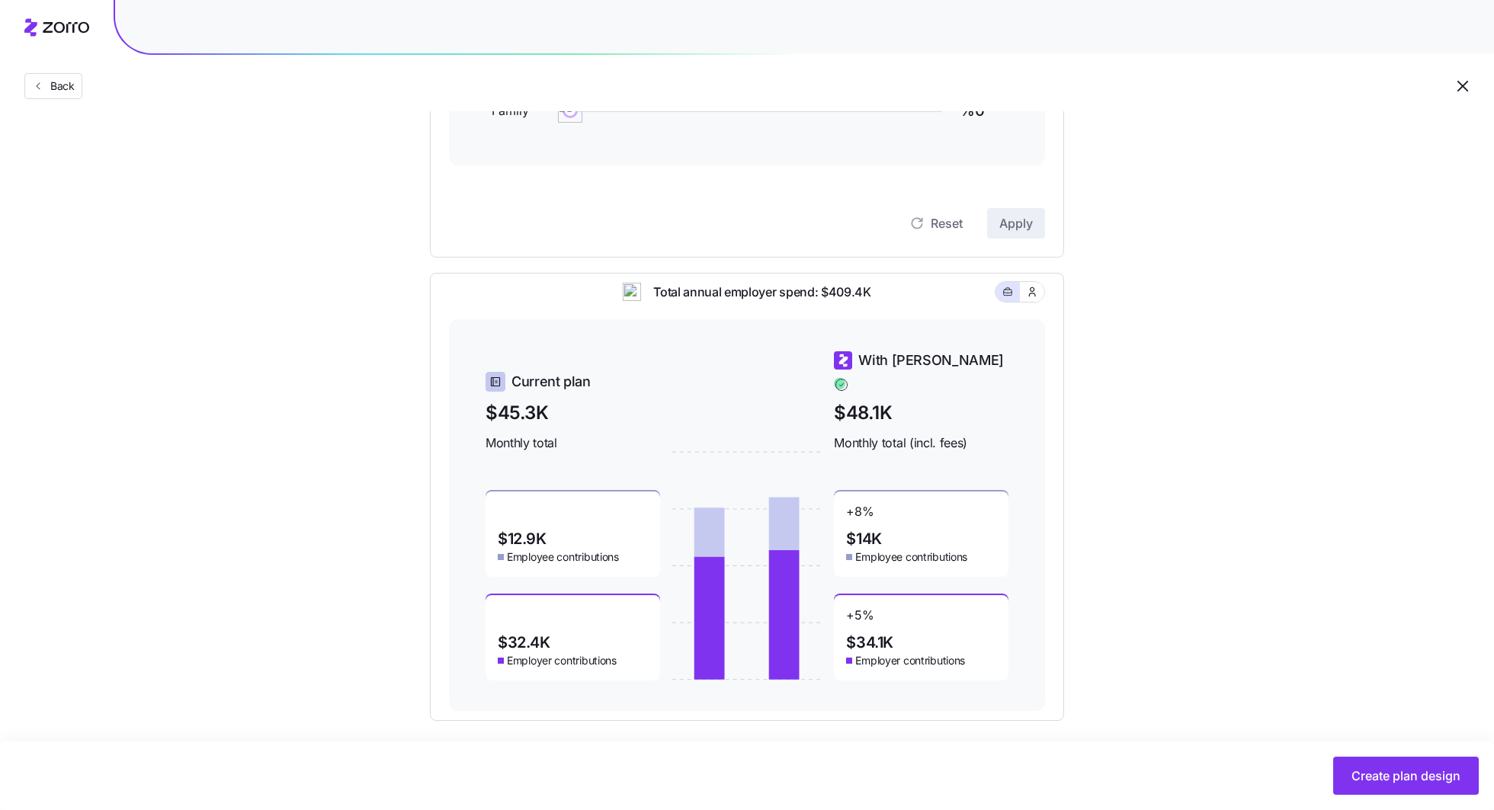
scroll to position [326, 0]
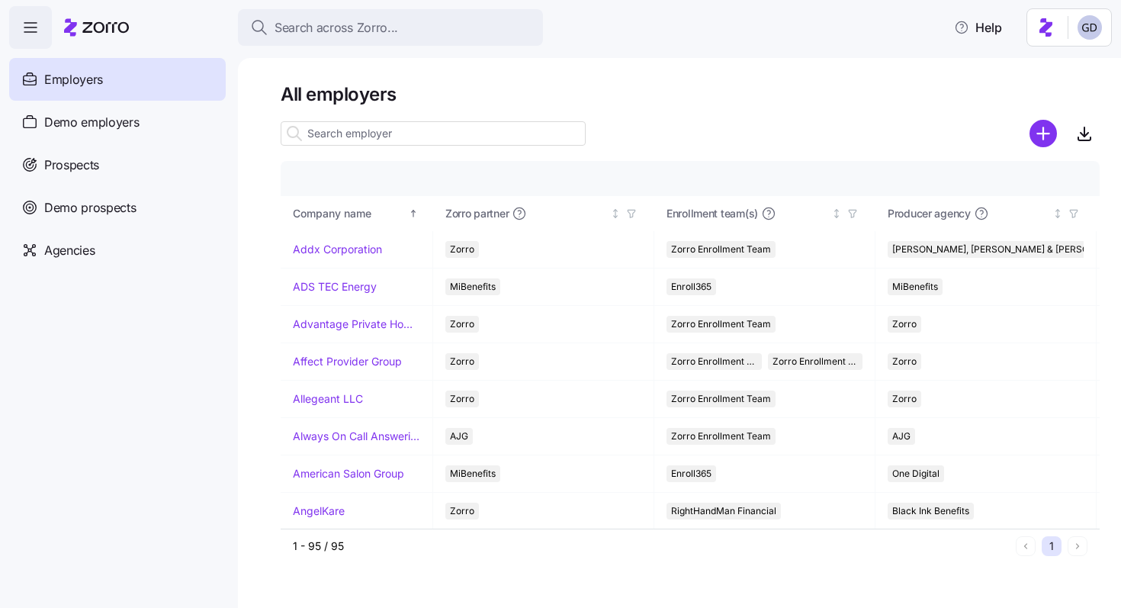
click at [595, 76] on div "All employers Company details Benefit status Company name [PERSON_NAME] partner…" at bounding box center [679, 333] width 883 height 550
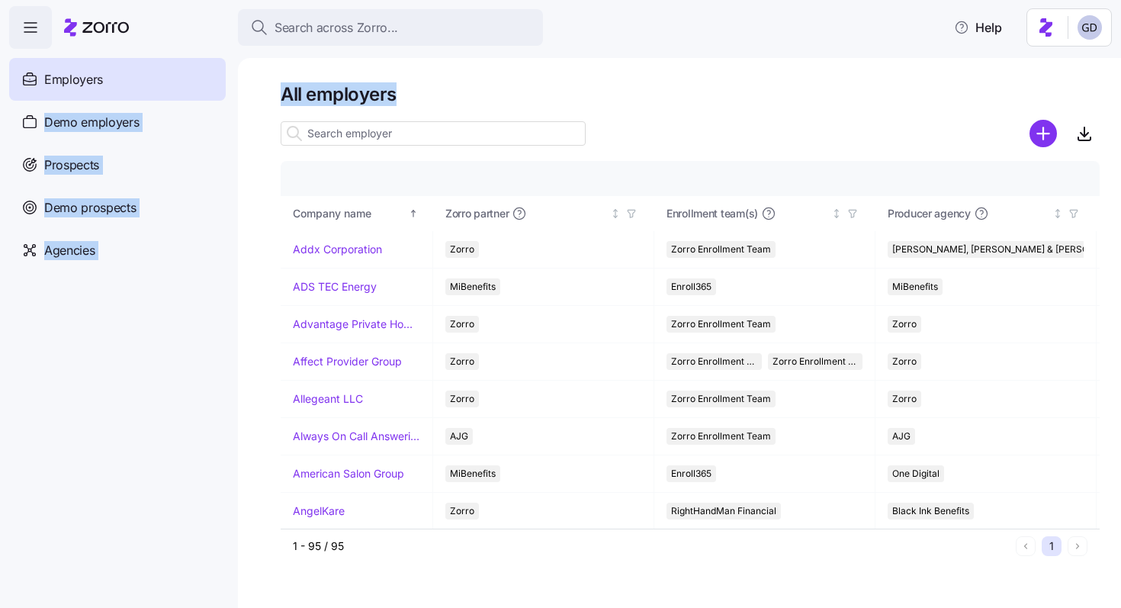
drag, startPoint x: 421, startPoint y: 100, endPoint x: 223, endPoint y: 99, distance: 197.5
click at [223, 99] on div "Search across Zorro... Help Employers Demo employers Prospects Demo prospects A…" at bounding box center [560, 299] width 1121 height 598
click at [432, 98] on h1 "All employers" at bounding box center [690, 94] width 819 height 24
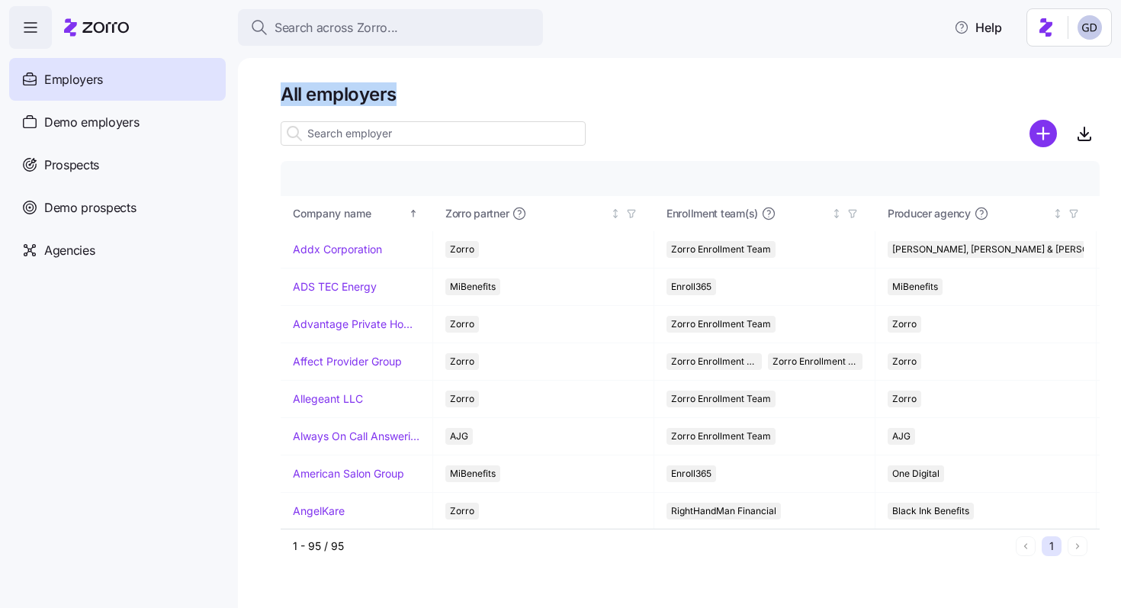
drag, startPoint x: 403, startPoint y: 98, endPoint x: 270, endPoint y: 98, distance: 133.4
click at [270, 98] on div "All employers Company details Benefit status Company name Zorro partner Enrollm…" at bounding box center [679, 333] width 883 height 550
click at [462, 98] on h1 "All employers" at bounding box center [690, 94] width 819 height 24
drag, startPoint x: 397, startPoint y: 96, endPoint x: 284, endPoint y: 95, distance: 113.6
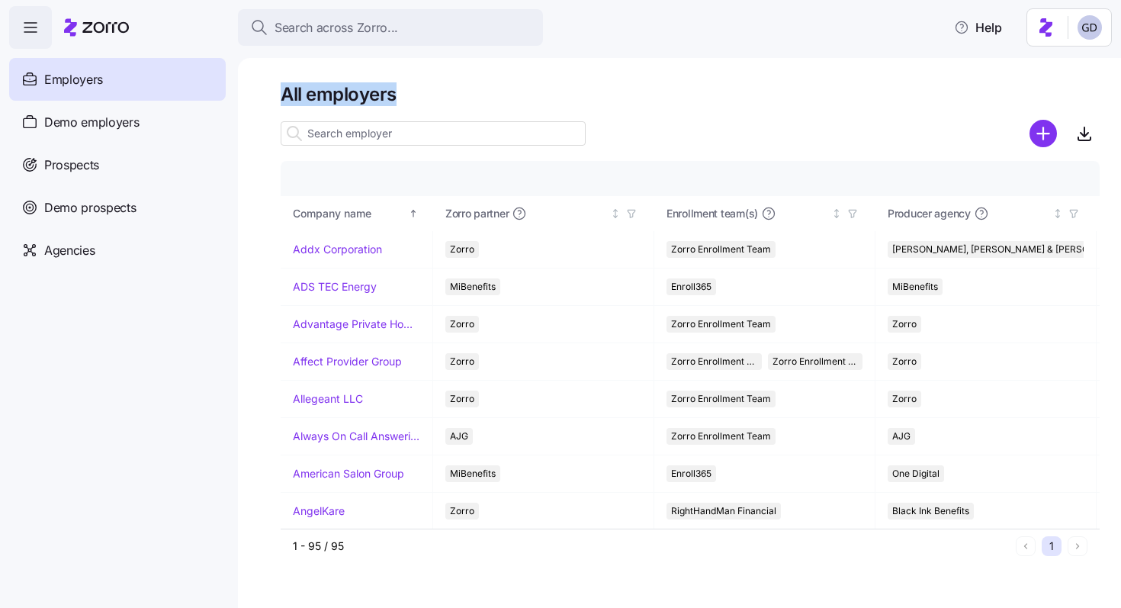
click at [284, 95] on h1 "All employers" at bounding box center [690, 94] width 819 height 24
click at [434, 91] on h1 "All employers" at bounding box center [690, 94] width 819 height 24
click at [466, 133] on input at bounding box center [433, 133] width 305 height 24
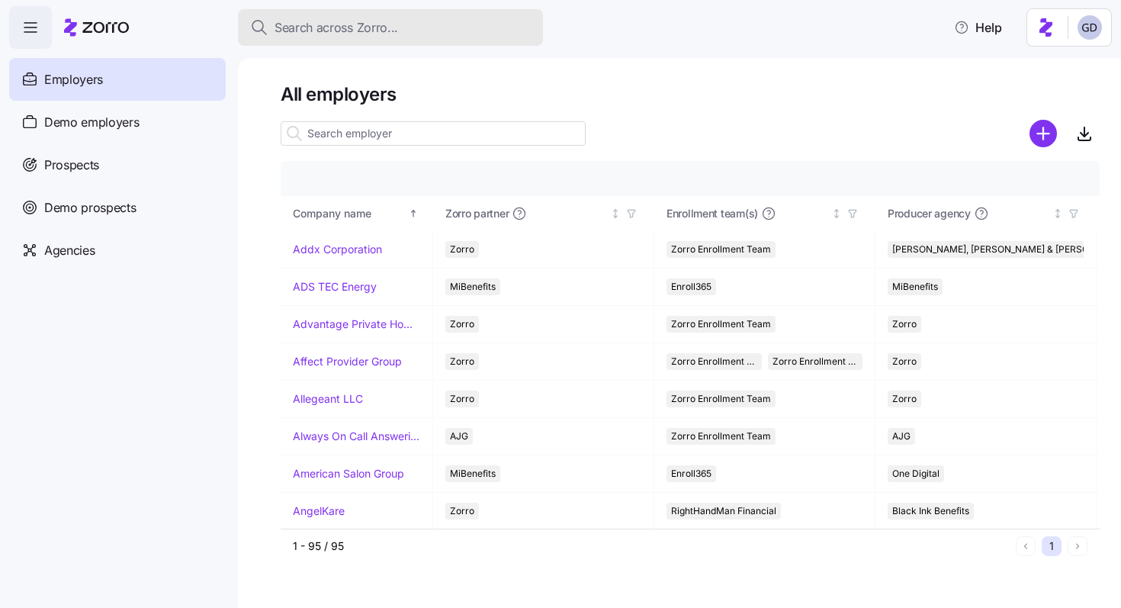
click at [414, 21] on div "Search across Zorro..." at bounding box center [390, 27] width 281 height 19
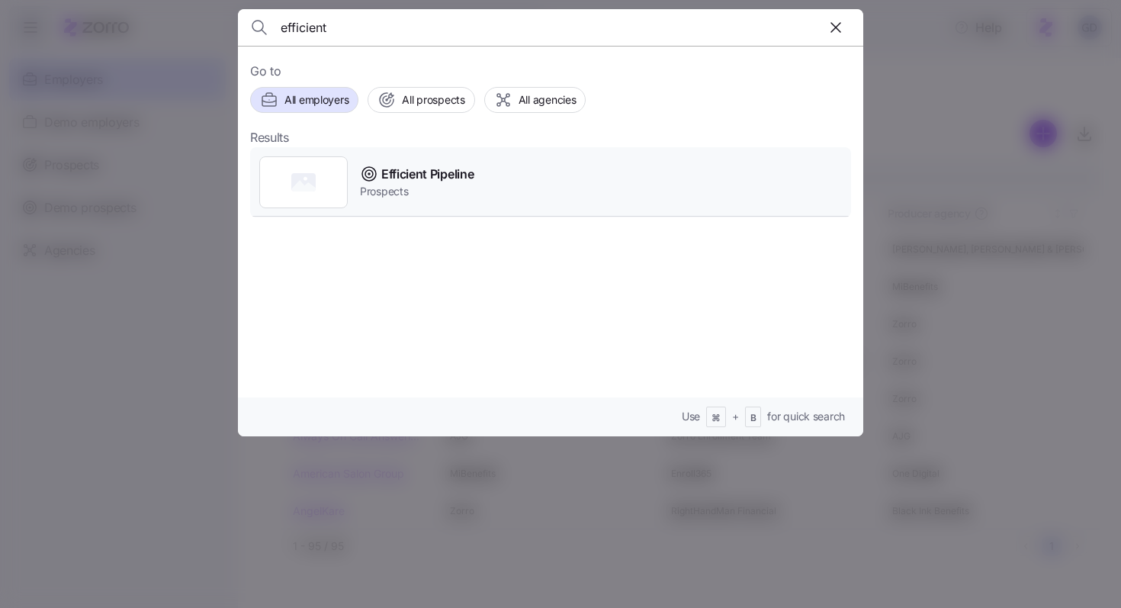
type input "efficient"
click at [408, 172] on span "Efficient Pipeline" at bounding box center [427, 174] width 92 height 19
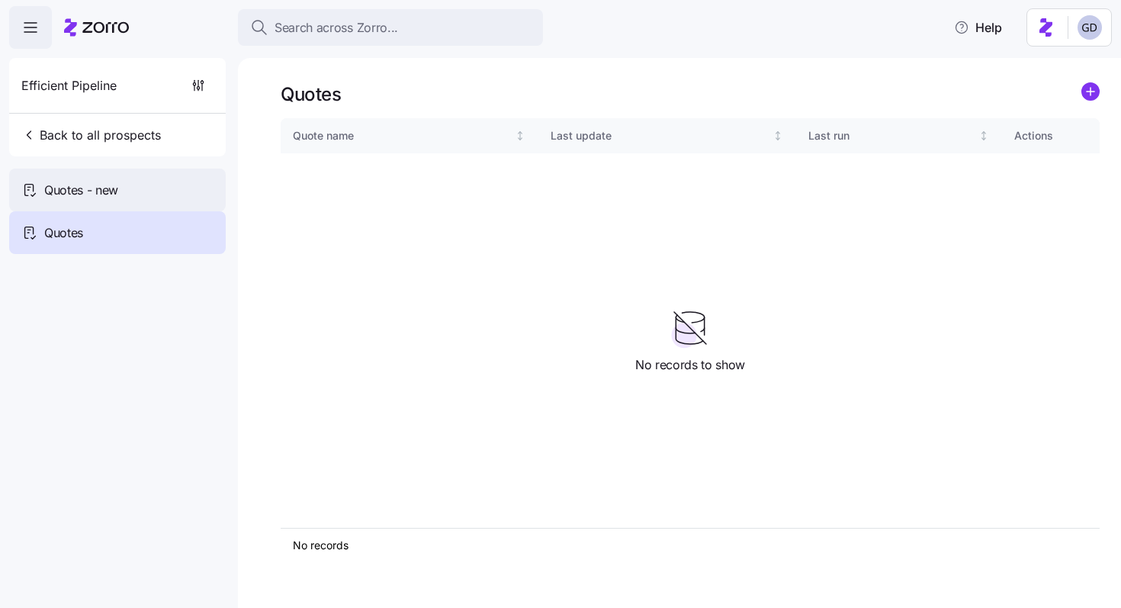
click at [172, 184] on div "Quotes - new" at bounding box center [117, 189] width 217 height 43
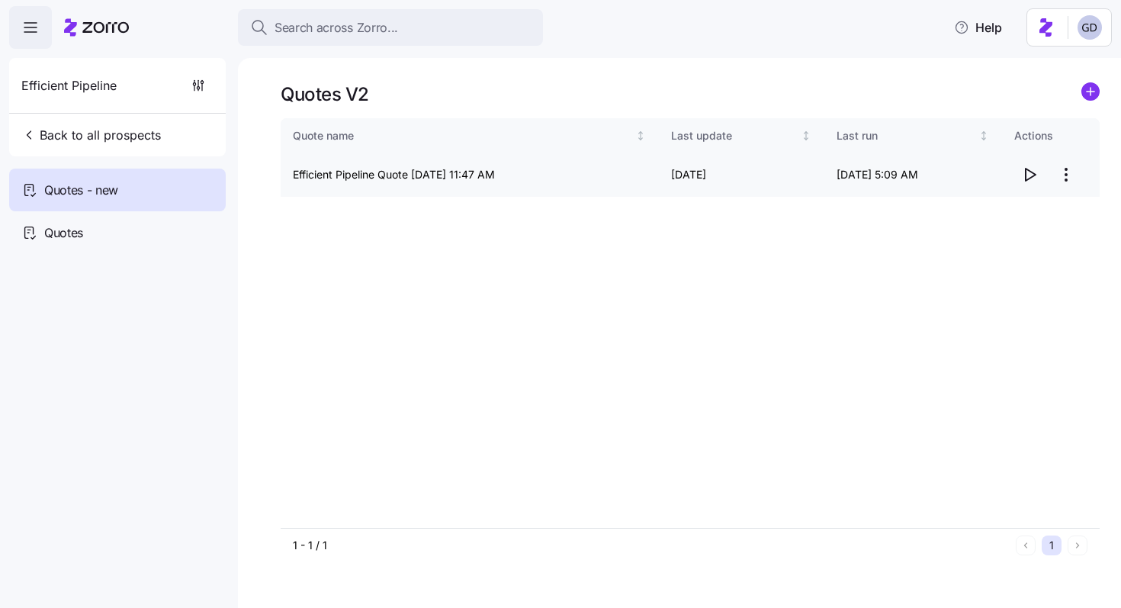
click at [1029, 175] on icon "button" at bounding box center [1029, 174] width 18 height 18
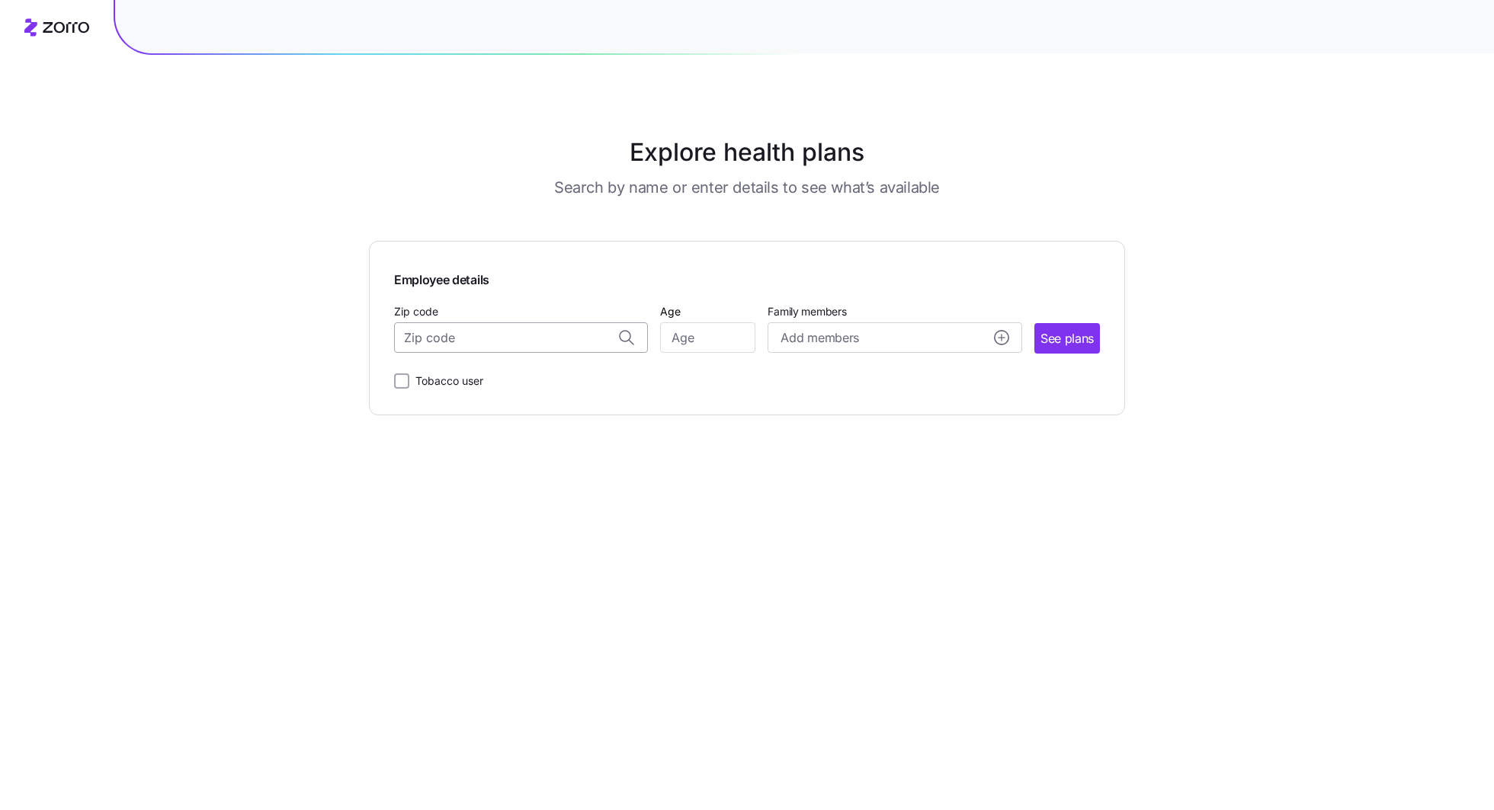
click at [480, 339] on input "Zip code" at bounding box center [521, 337] width 254 height 30
click at [817, 187] on h3 "Search by name or enter details to see what’s available" at bounding box center [747, 187] width 386 height 21
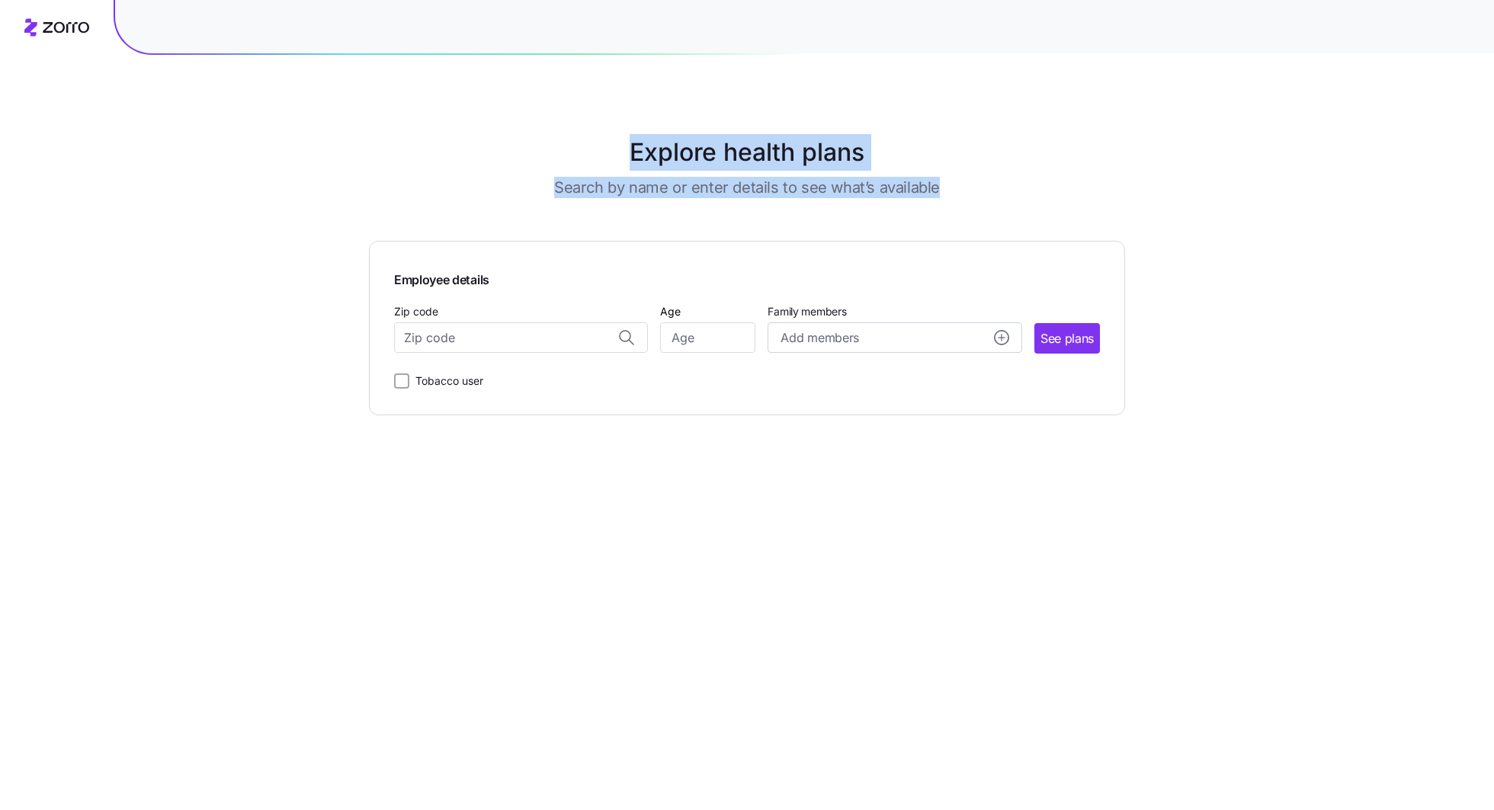
drag, startPoint x: 988, startPoint y: 192, endPoint x: 511, endPoint y: 131, distance: 481.1
click at [512, 131] on main "Explore health plans Search by name or enter details to see what’s available Em…" at bounding box center [747, 405] width 756 height 810
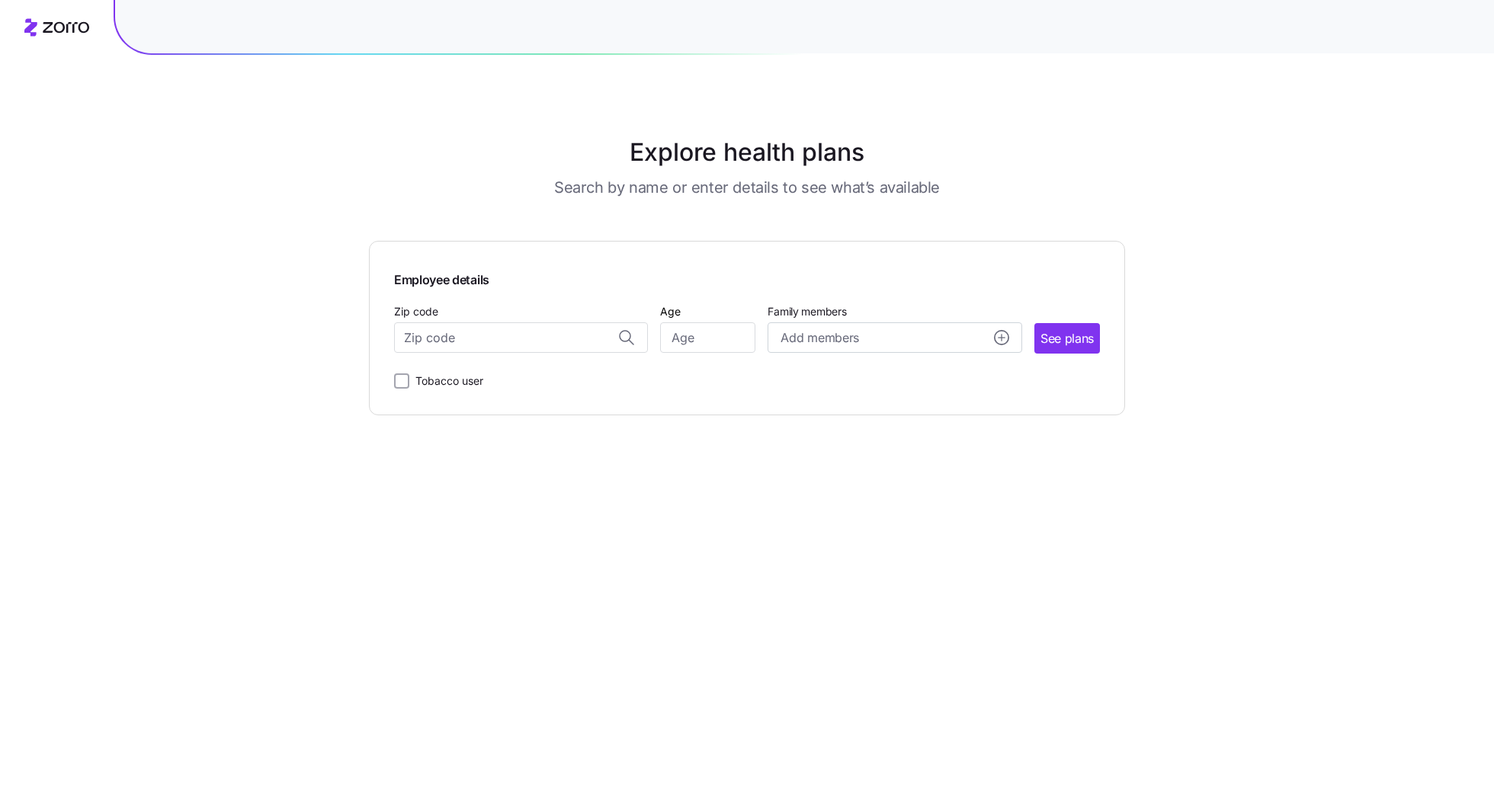
click at [963, 182] on div "Search by name or enter details to see what’s available" at bounding box center [747, 187] width 681 height 21
click at [515, 329] on input "Zip code" at bounding box center [521, 337] width 254 height 30
paste input "77545"
click at [553, 380] on span "77545, [GEOGRAPHIC_DATA], [GEOGRAPHIC_DATA]" at bounding box center [518, 378] width 213 height 19
type input "77545, [GEOGRAPHIC_DATA], [GEOGRAPHIC_DATA]"
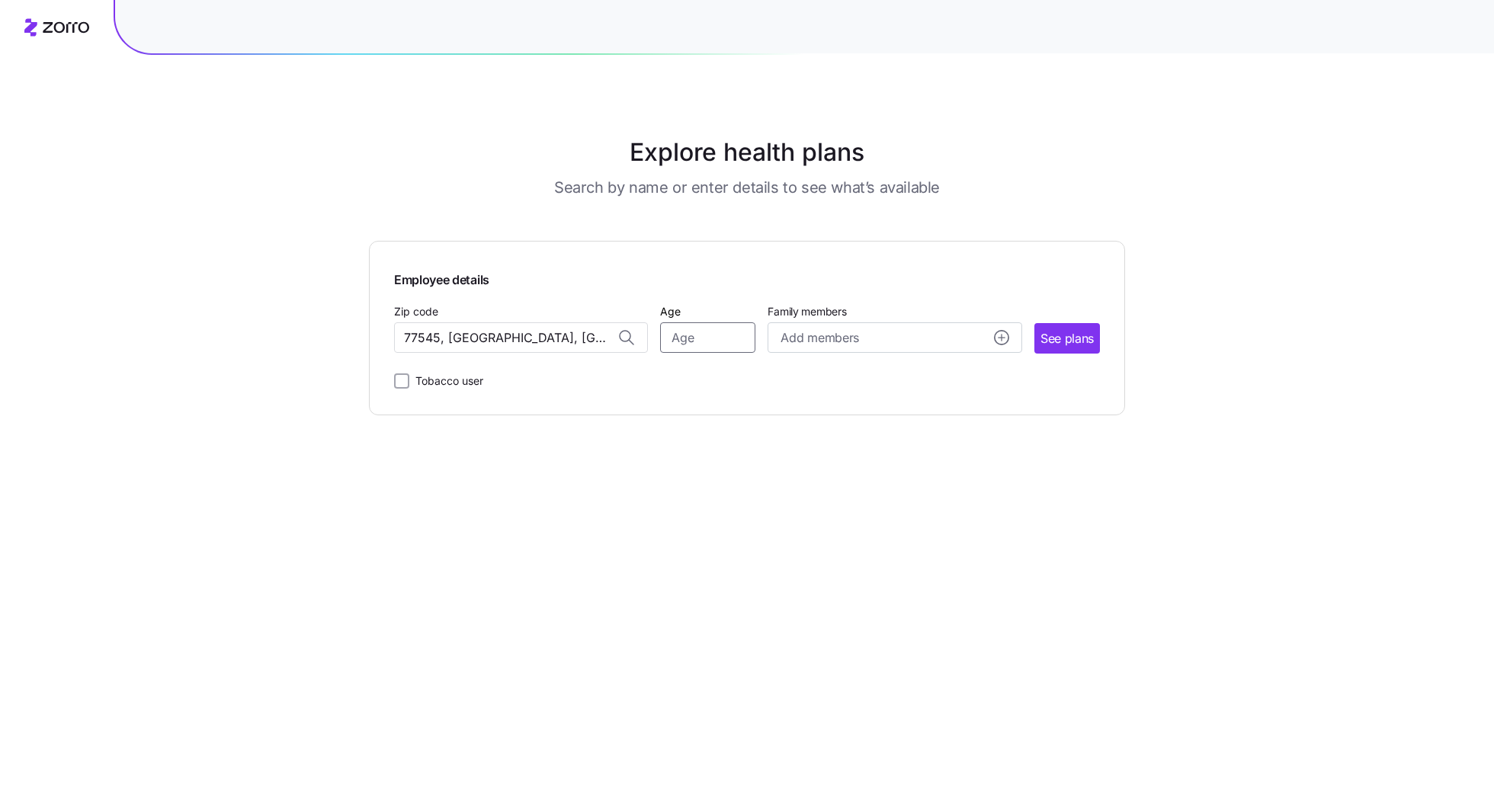
click at [710, 344] on input "Age" at bounding box center [707, 337] width 95 height 30
click at [1068, 348] on span "See plans" at bounding box center [1067, 338] width 53 height 19
click at [713, 346] on input "Age" at bounding box center [707, 337] width 95 height 30
type input "50"
click at [1060, 332] on span "See plans" at bounding box center [1067, 338] width 53 height 19
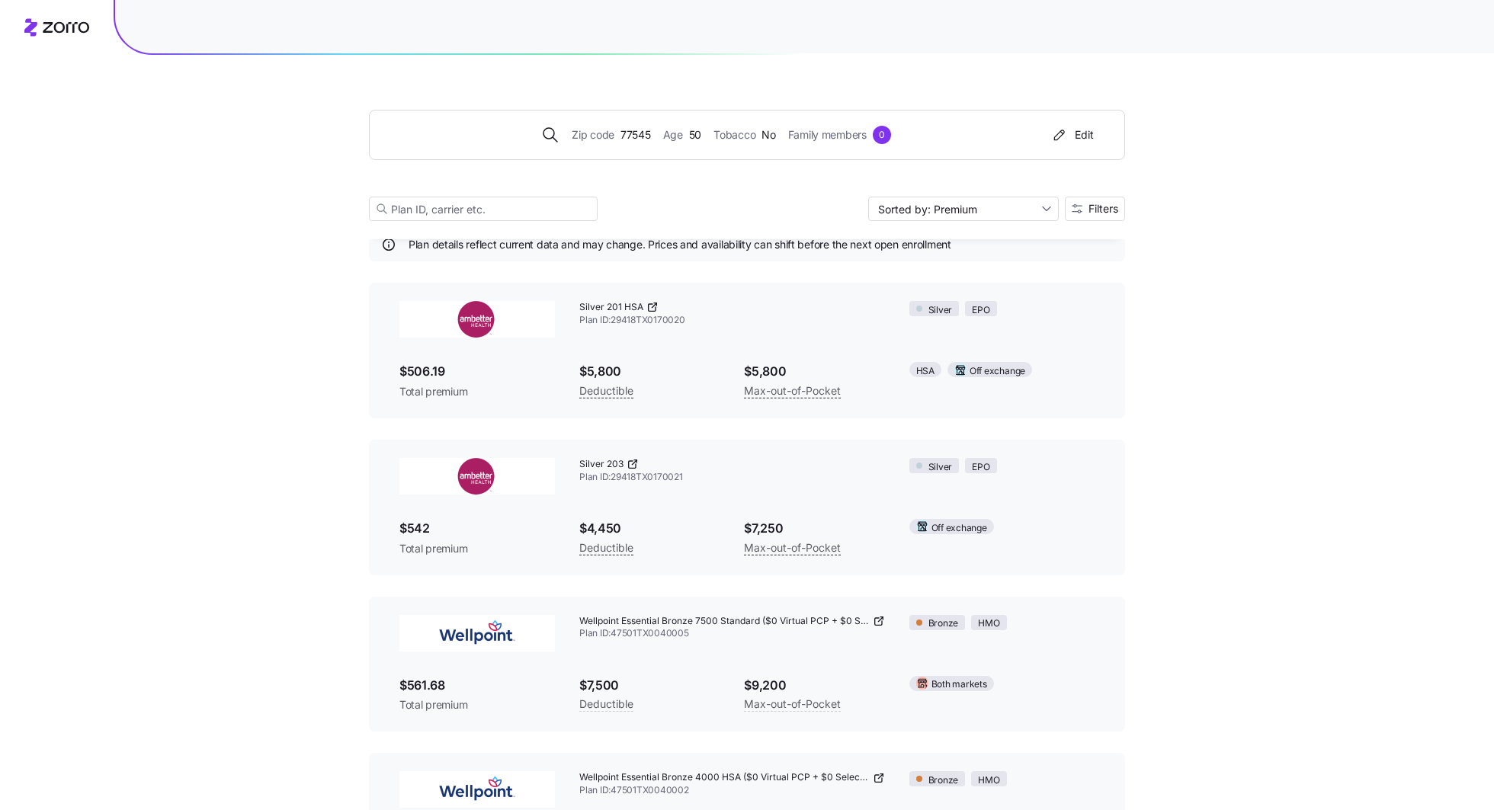
scroll to position [44, 0]
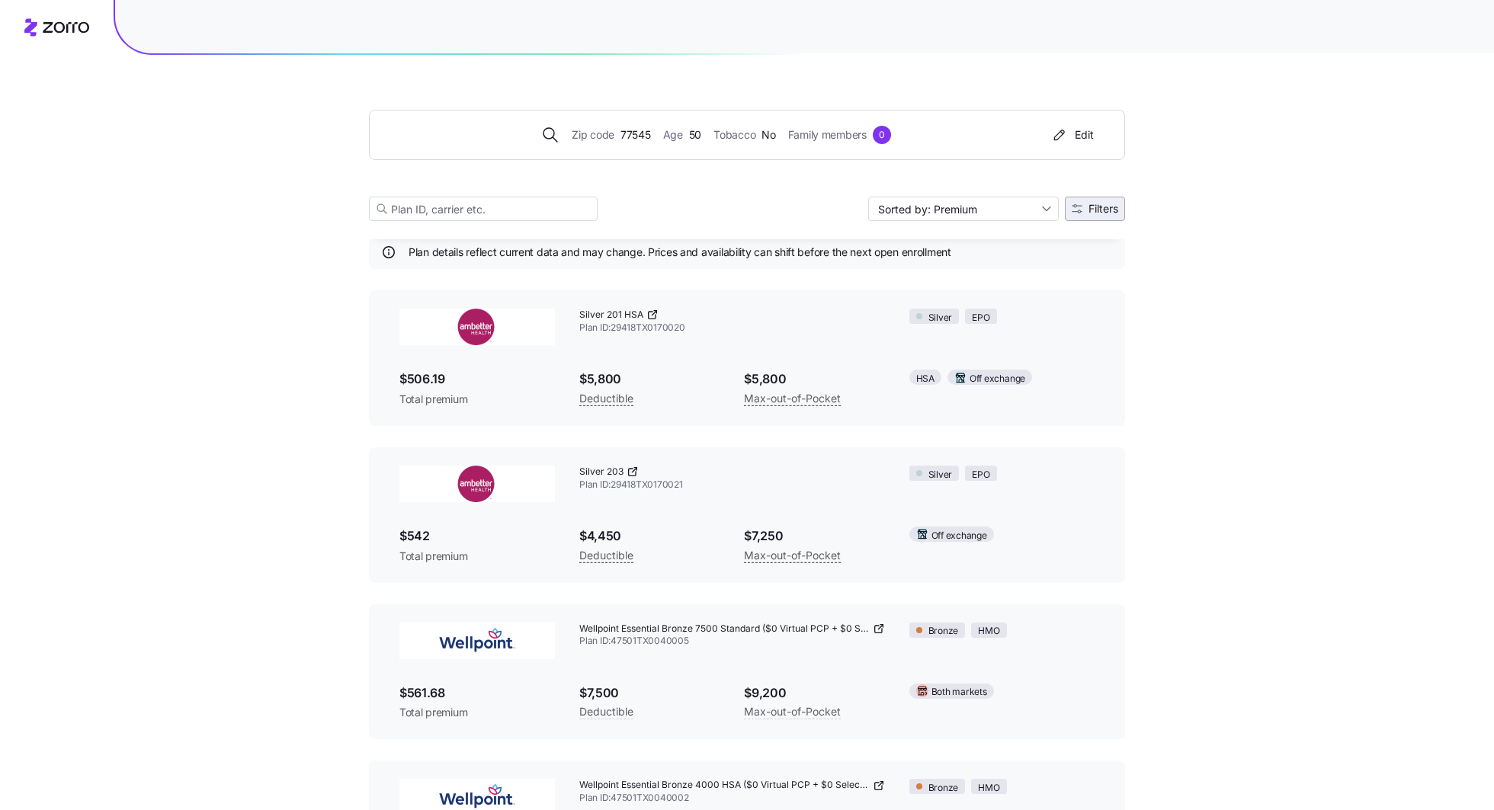
click at [1090, 214] on button "Filters" at bounding box center [1095, 209] width 60 height 24
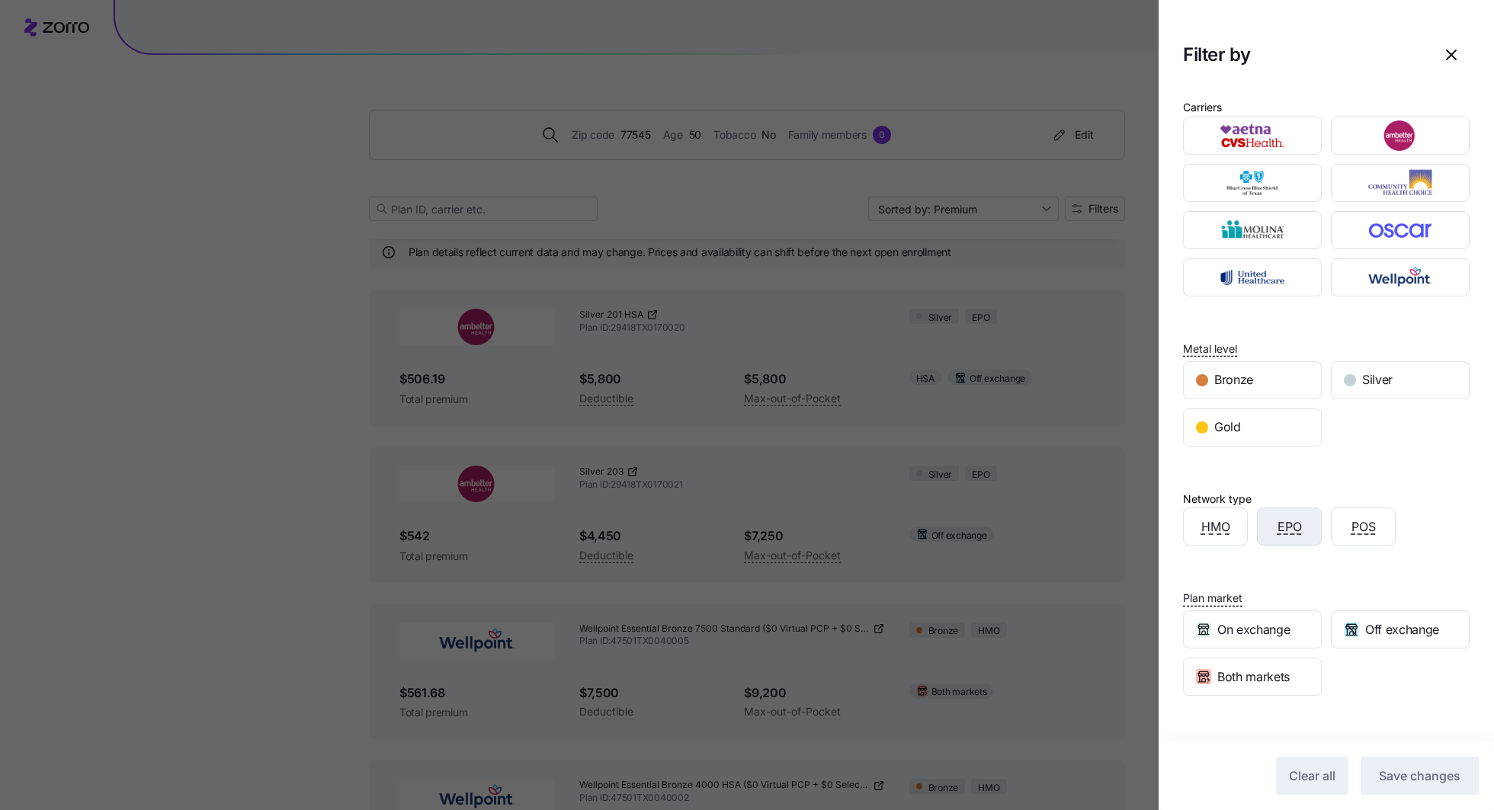
click at [1292, 530] on span "EPO" at bounding box center [1290, 527] width 24 height 19
click at [1408, 760] on button "Save changes" at bounding box center [1420, 776] width 118 height 38
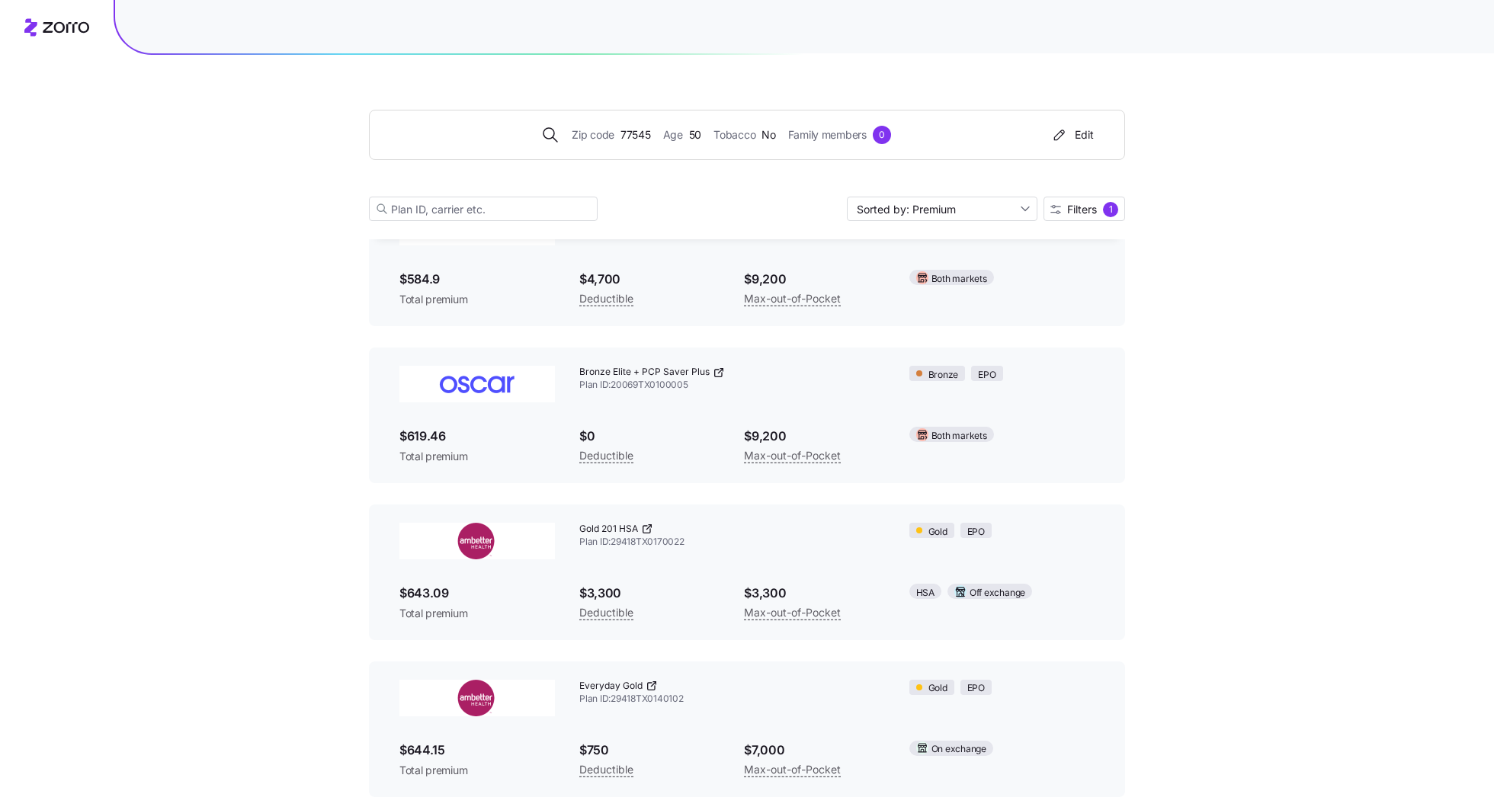
scroll to position [619, 0]
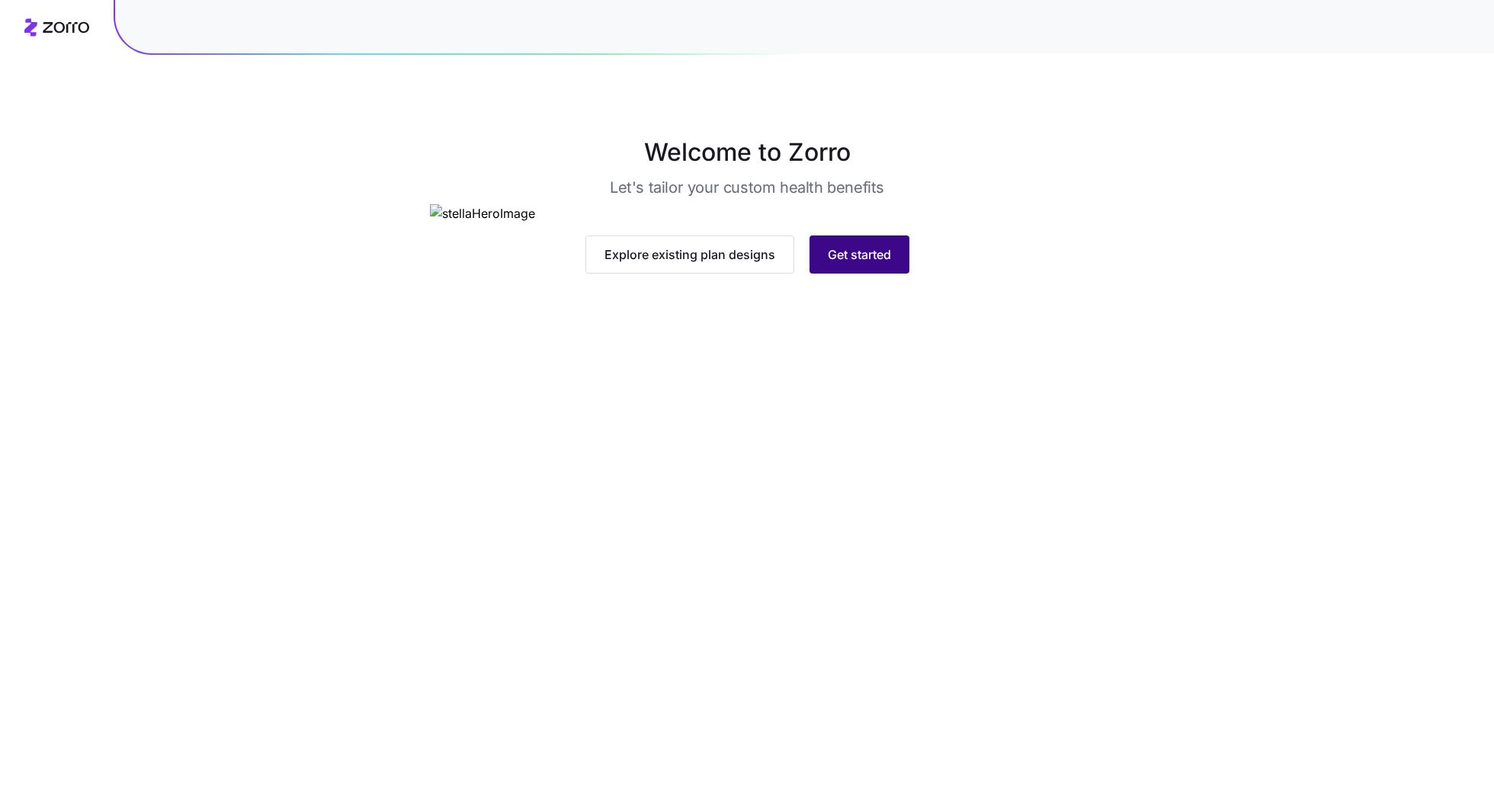
click at [847, 274] on button "Get started" at bounding box center [860, 255] width 100 height 38
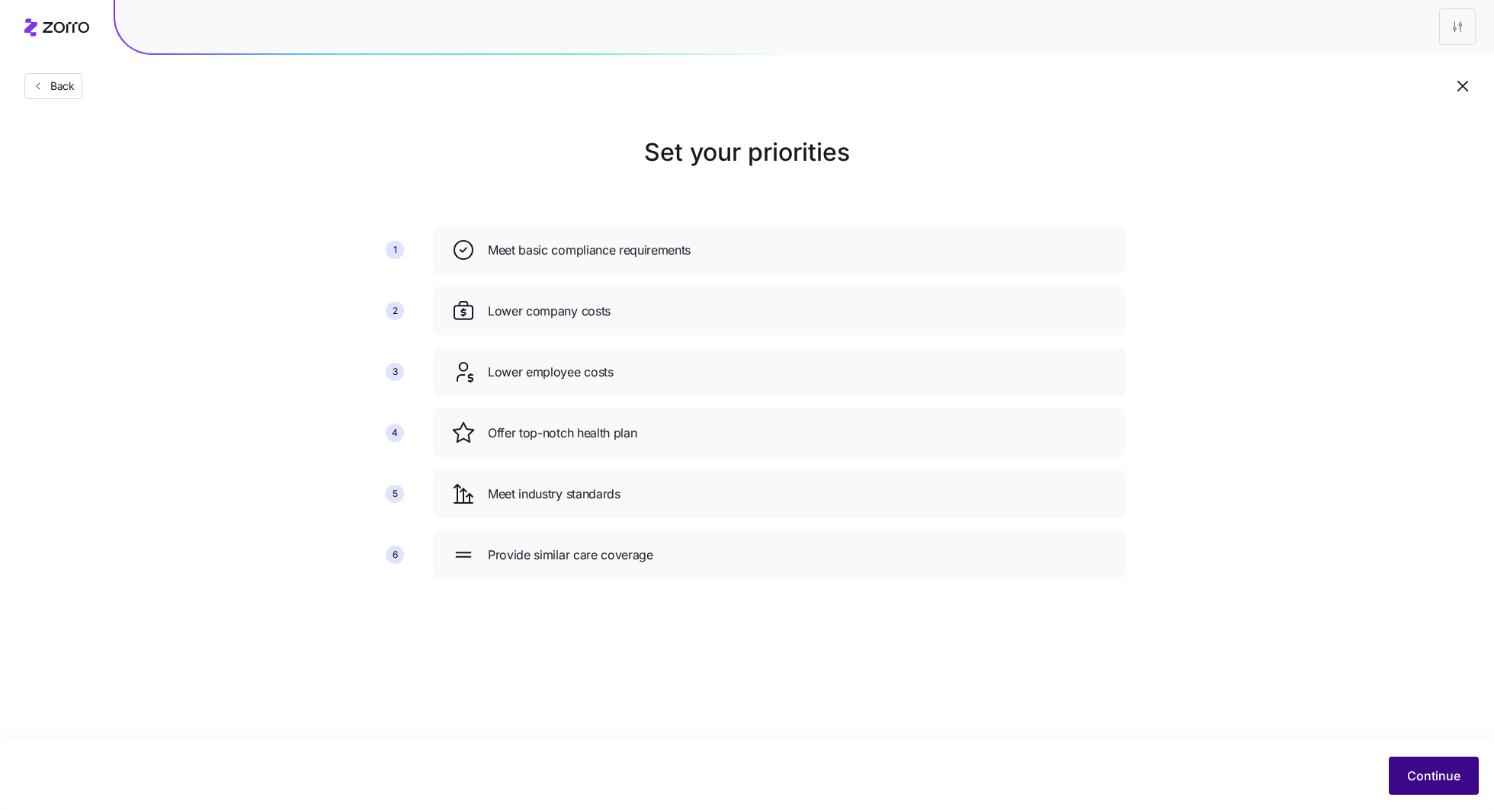
click at [1425, 773] on span "Continue" at bounding box center [1433, 776] width 53 height 18
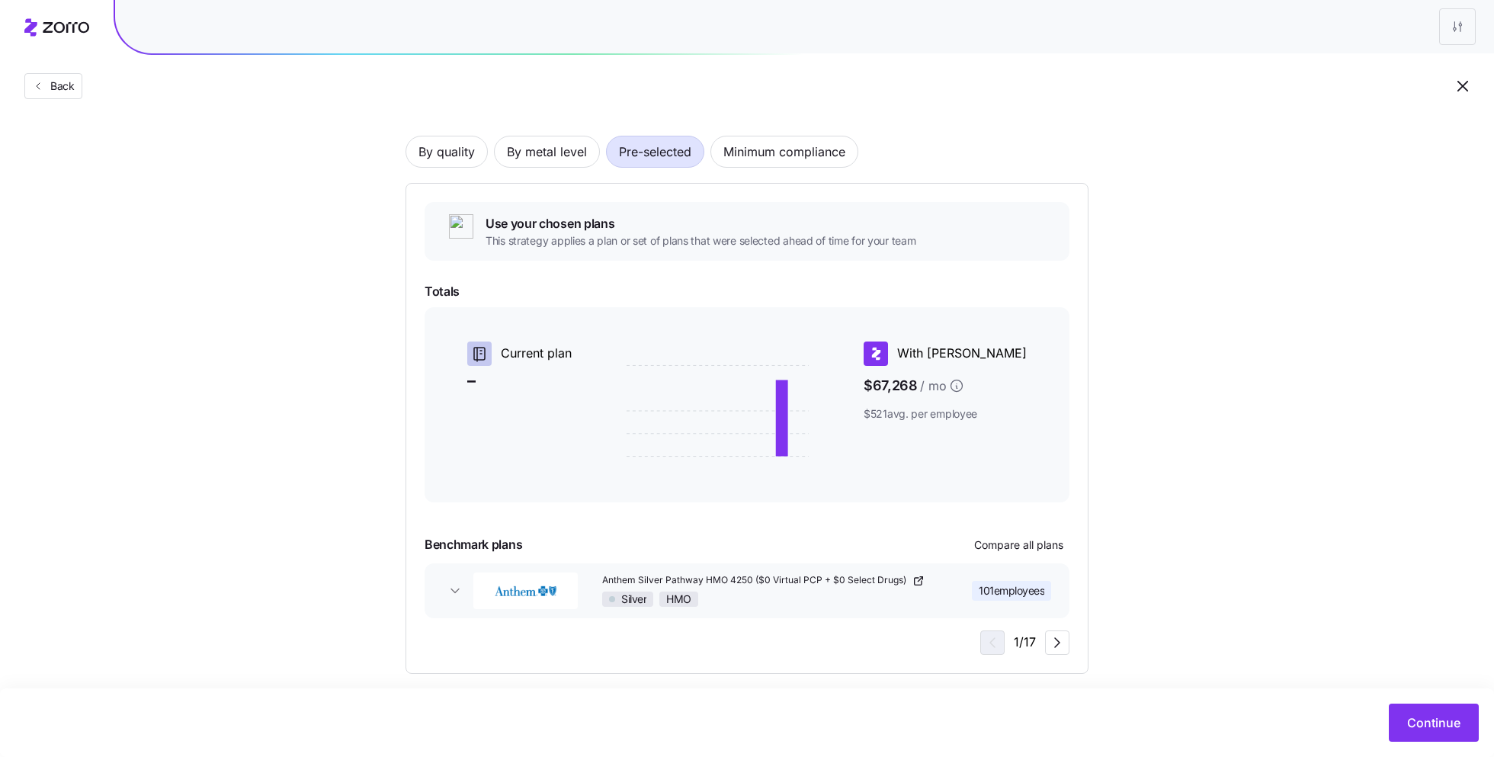
scroll to position [86, 0]
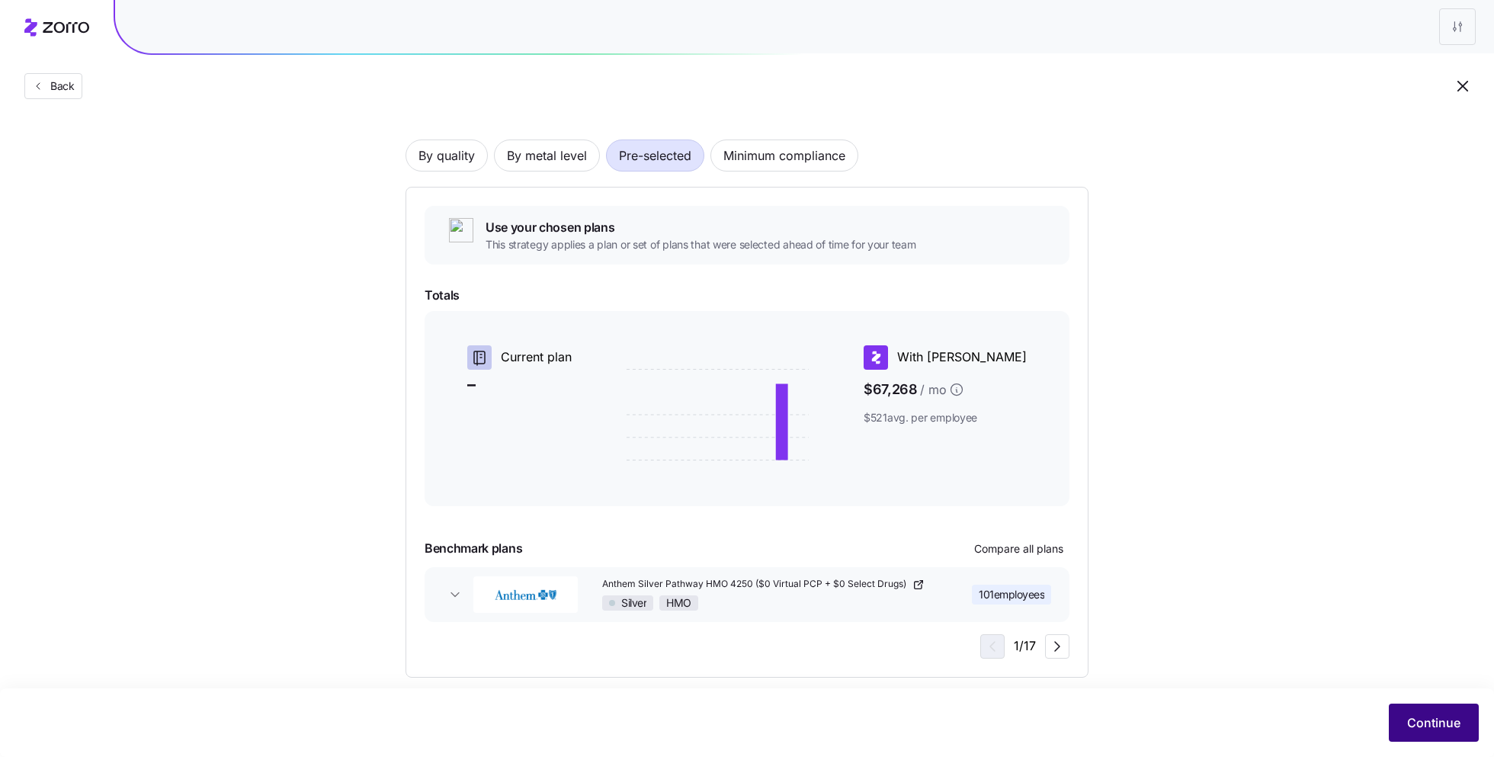
click at [1401, 724] on button "Continue" at bounding box center [1434, 723] width 90 height 38
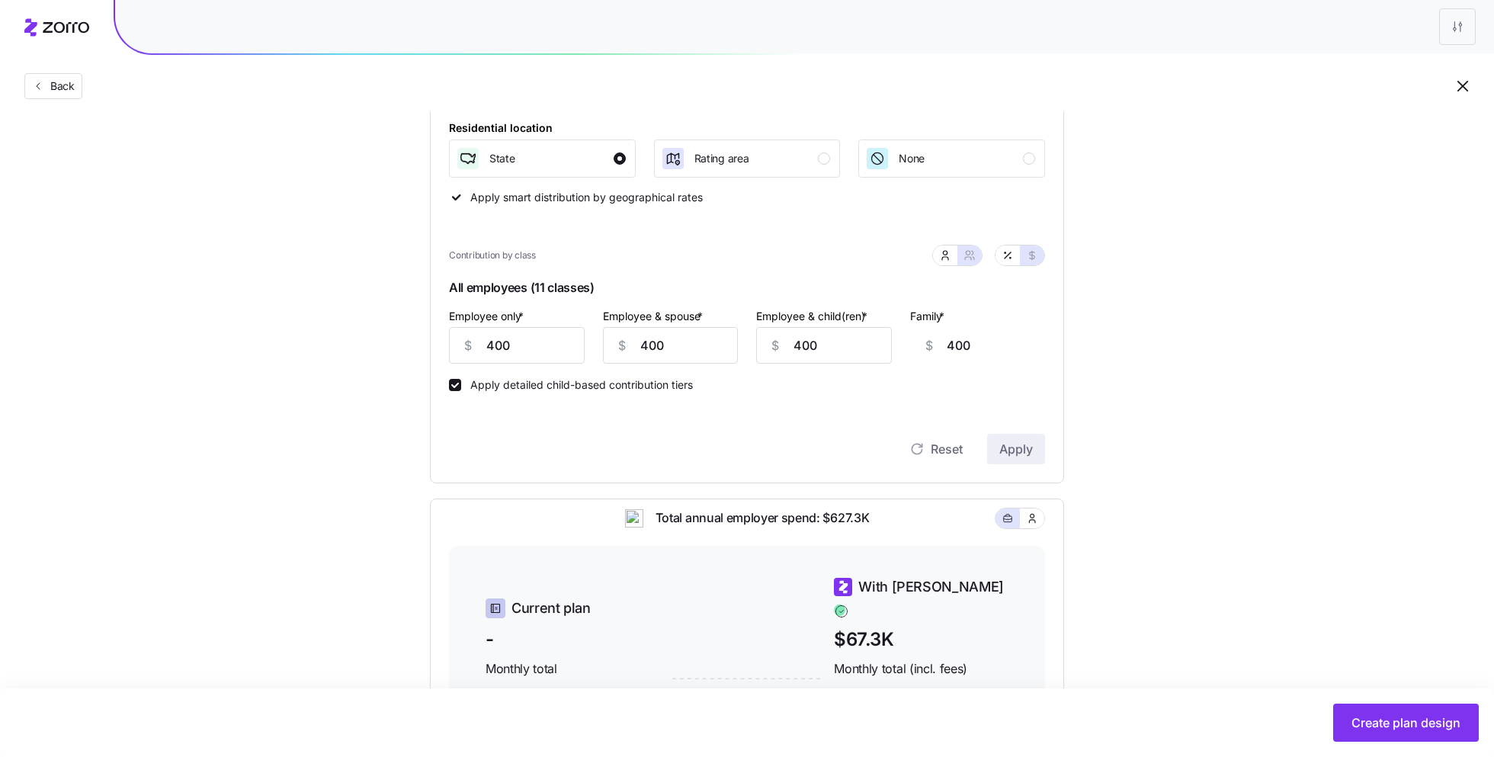
scroll to position [392, 0]
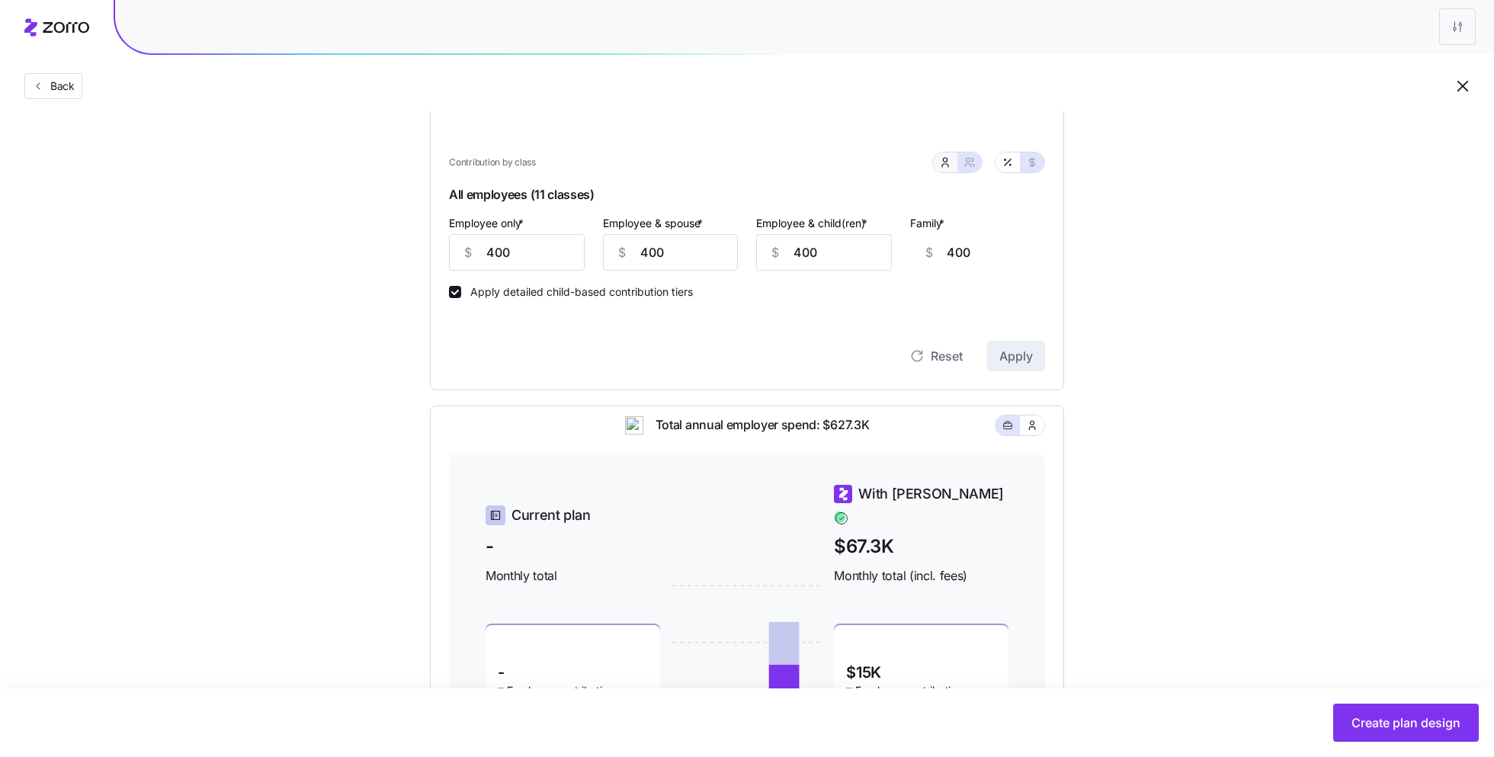
click at [945, 163] on icon "button" at bounding box center [945, 162] width 12 height 12
type input "0"
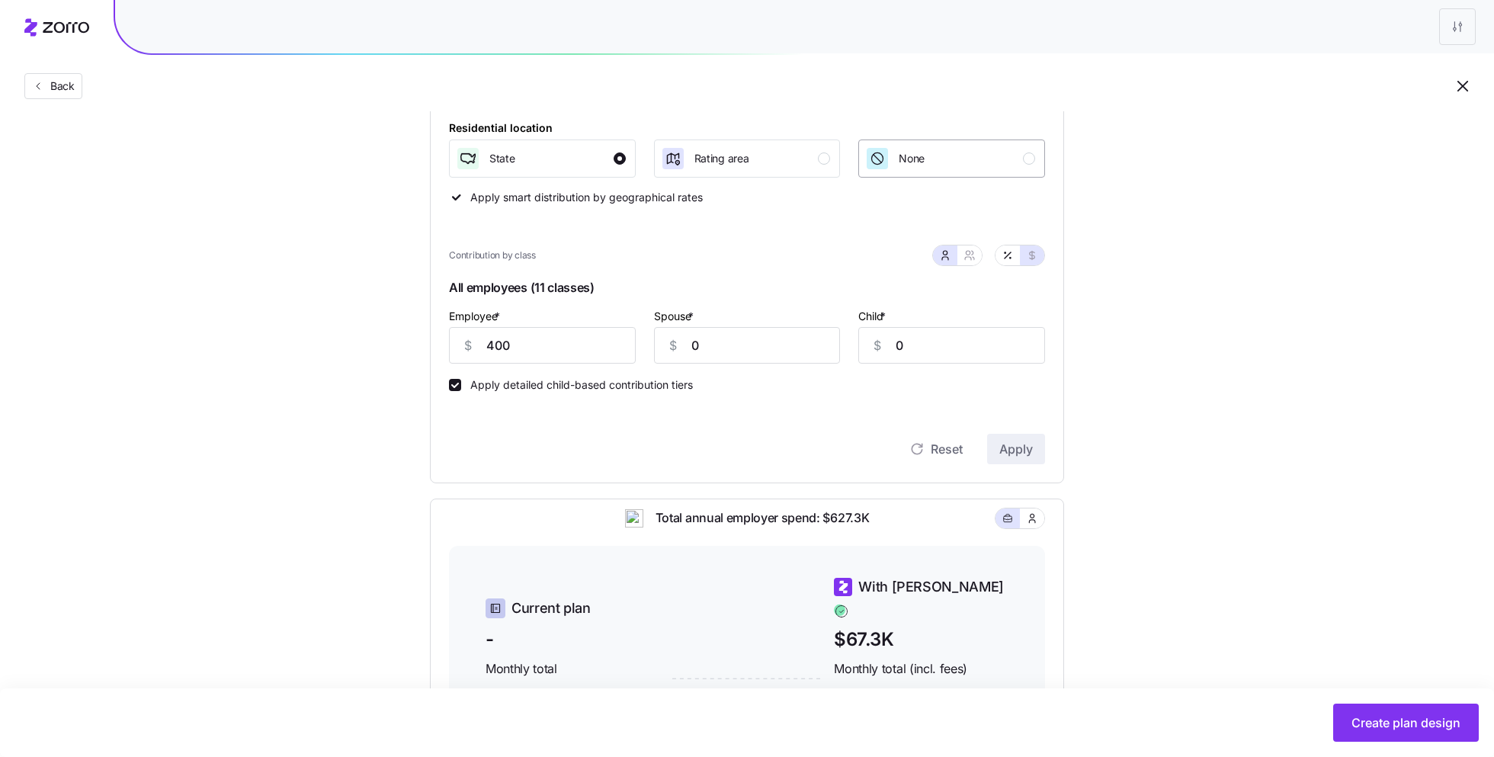
scroll to position [586, 0]
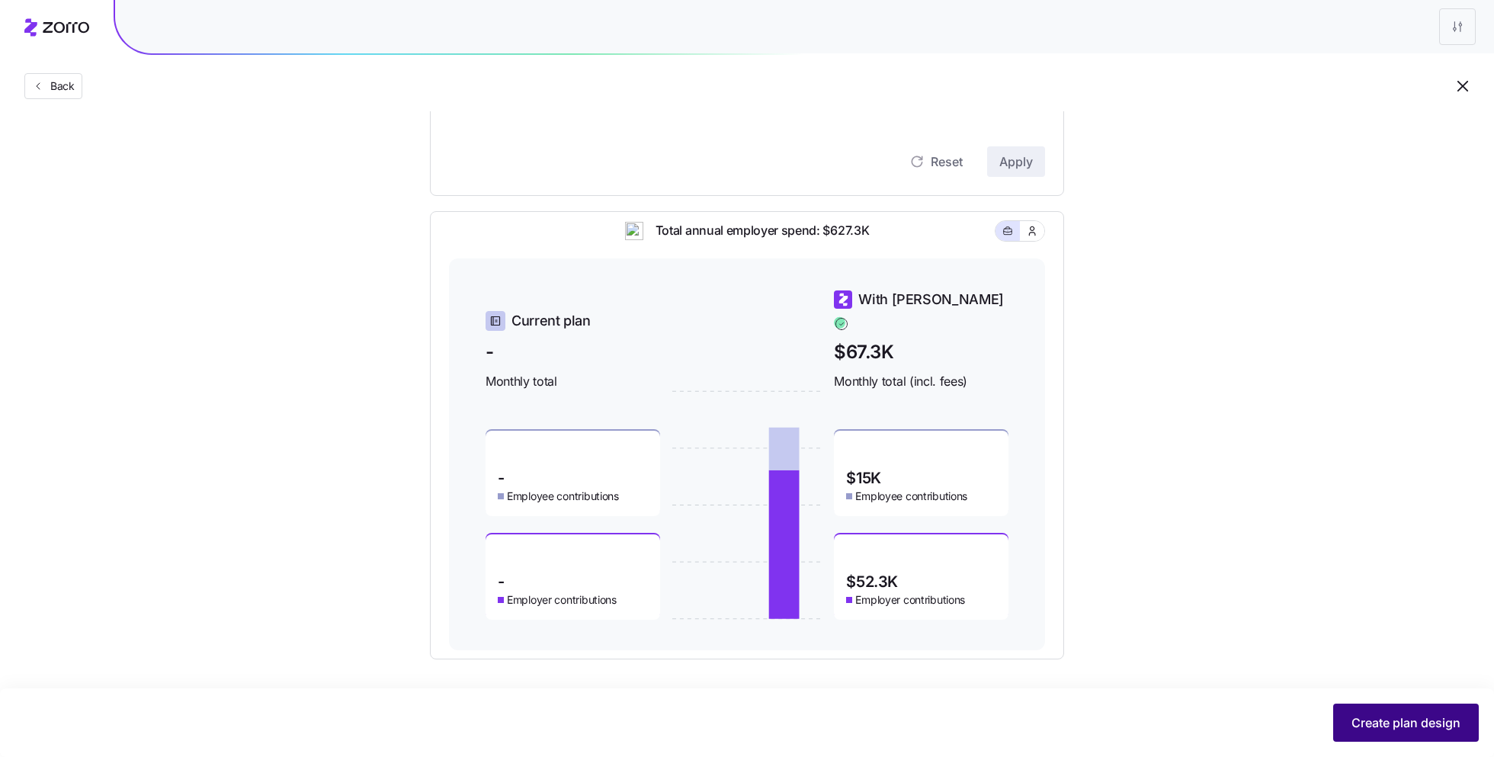
click at [1409, 728] on span "Create plan design" at bounding box center [1406, 723] width 109 height 18
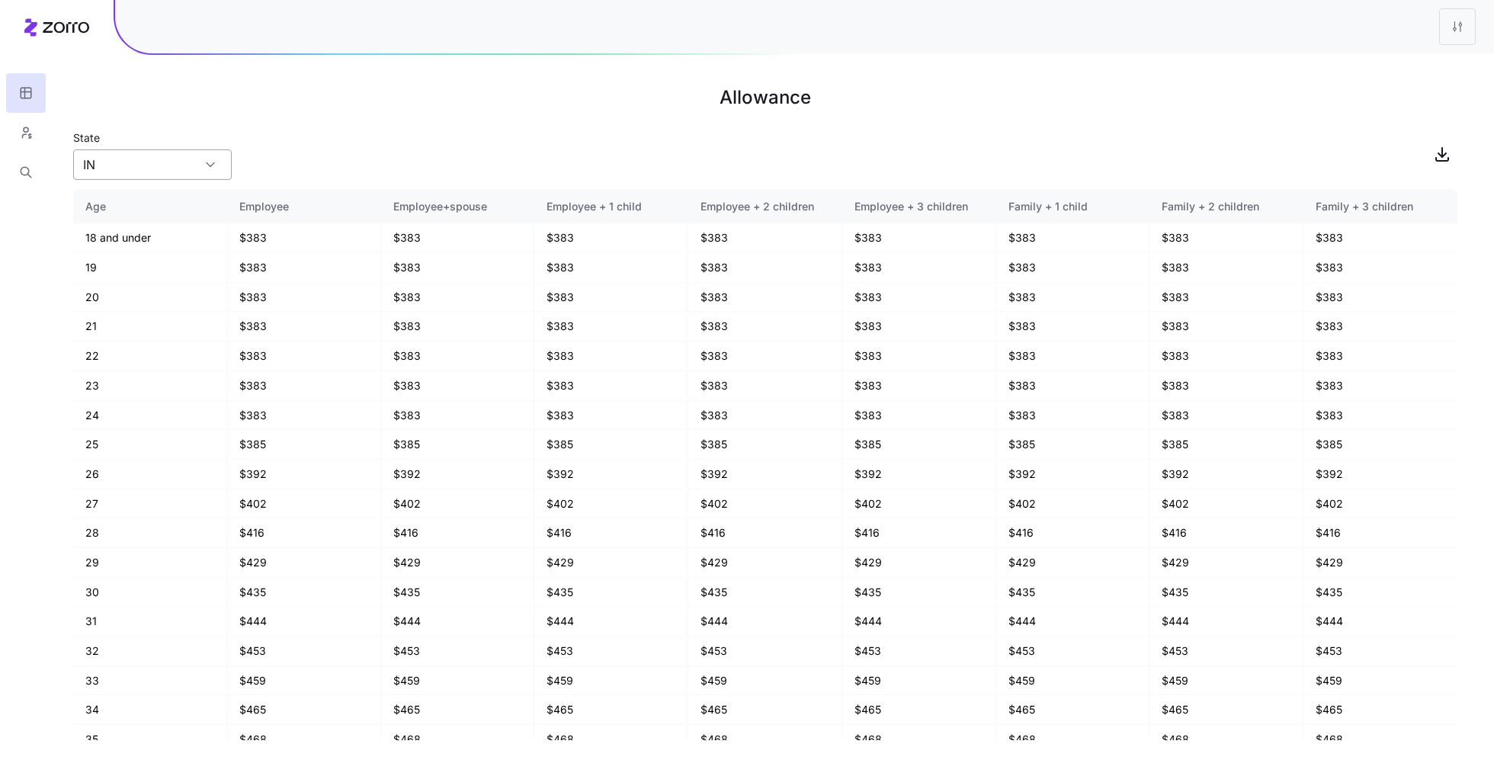
click at [220, 156] on input "IN" at bounding box center [152, 164] width 159 height 30
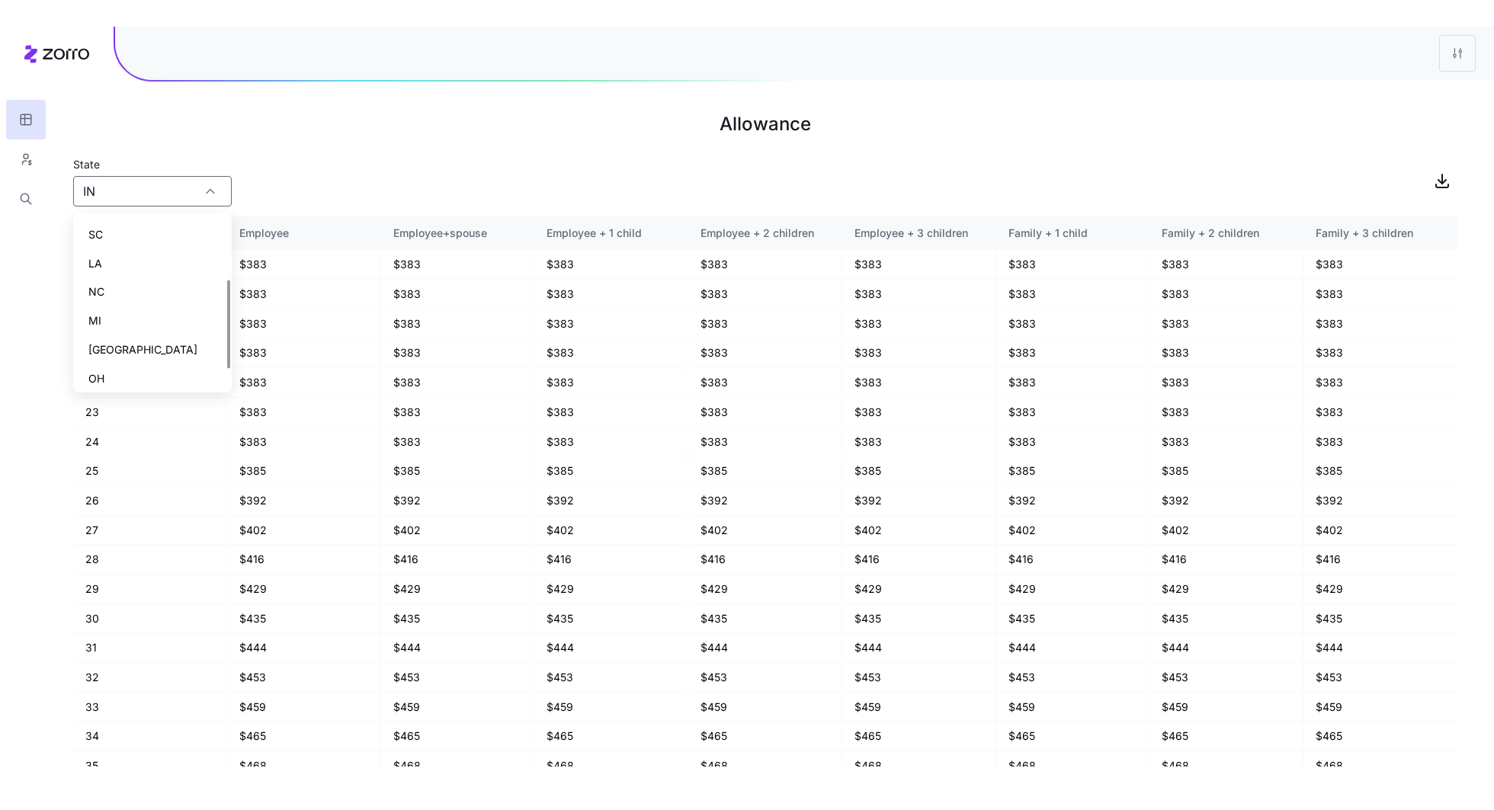
scroll to position [148, 0]
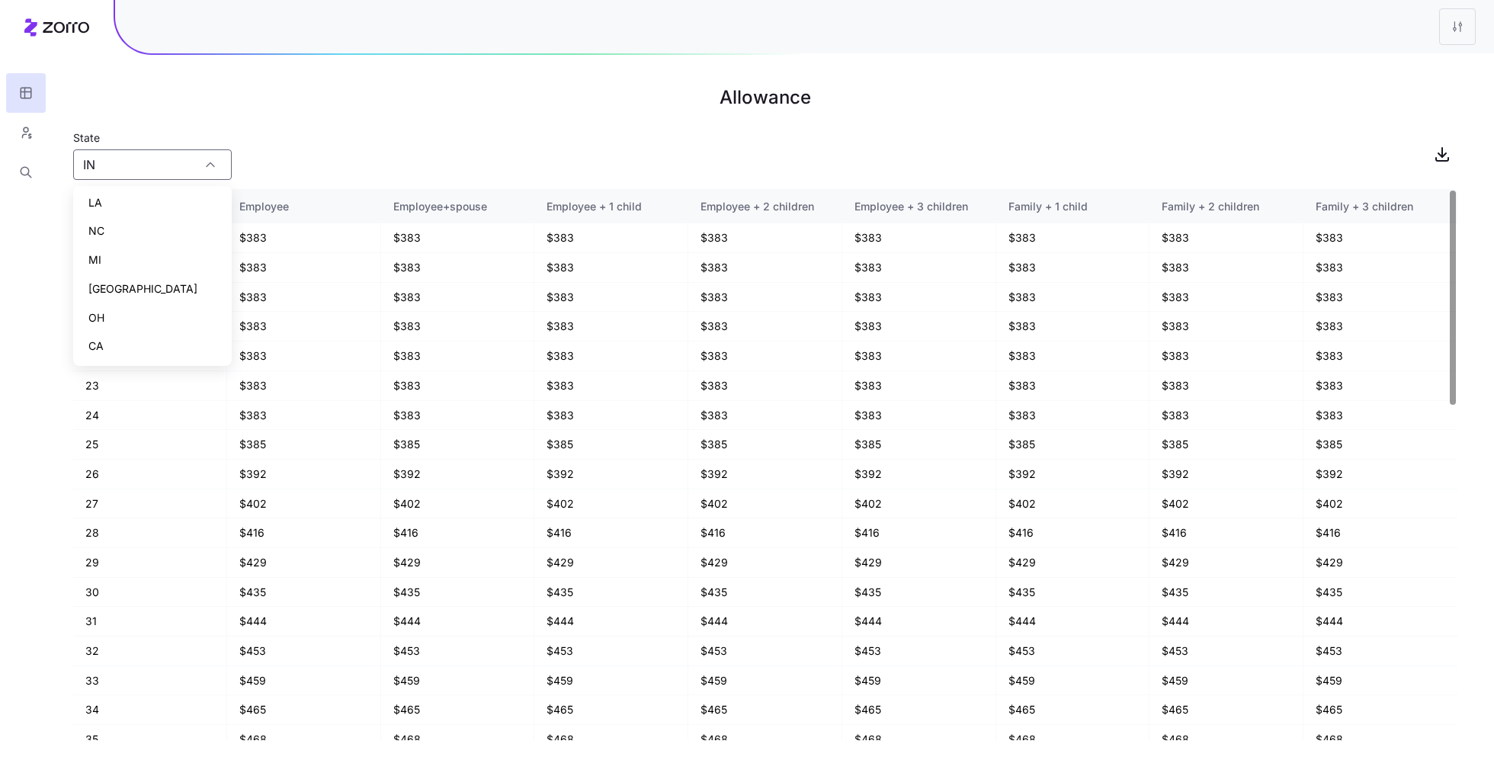
click at [329, 143] on div "State [US_STATE]" at bounding box center [765, 154] width 1384 height 52
